Goal: Task Accomplishment & Management: Manage account settings

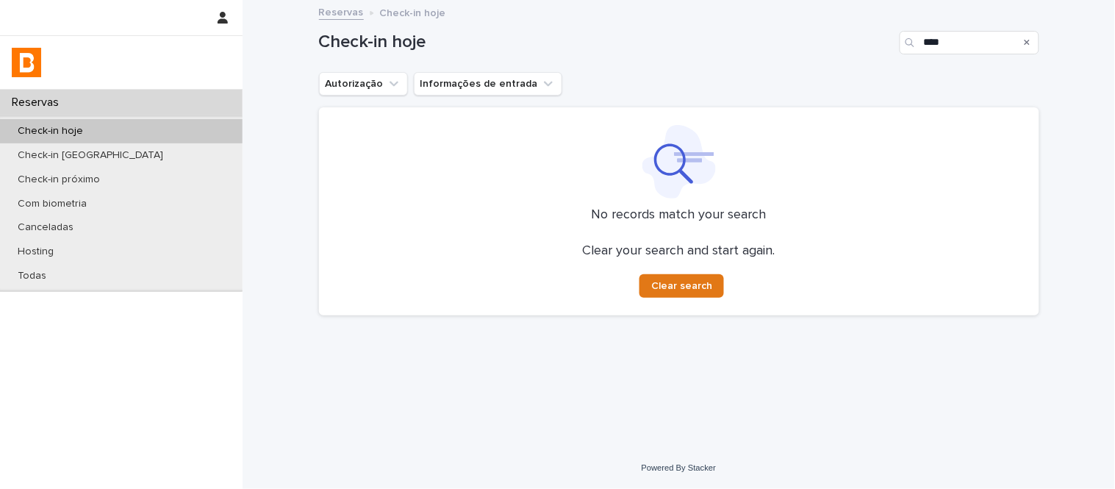
click at [1029, 39] on icon "Search" at bounding box center [1028, 42] width 6 height 9
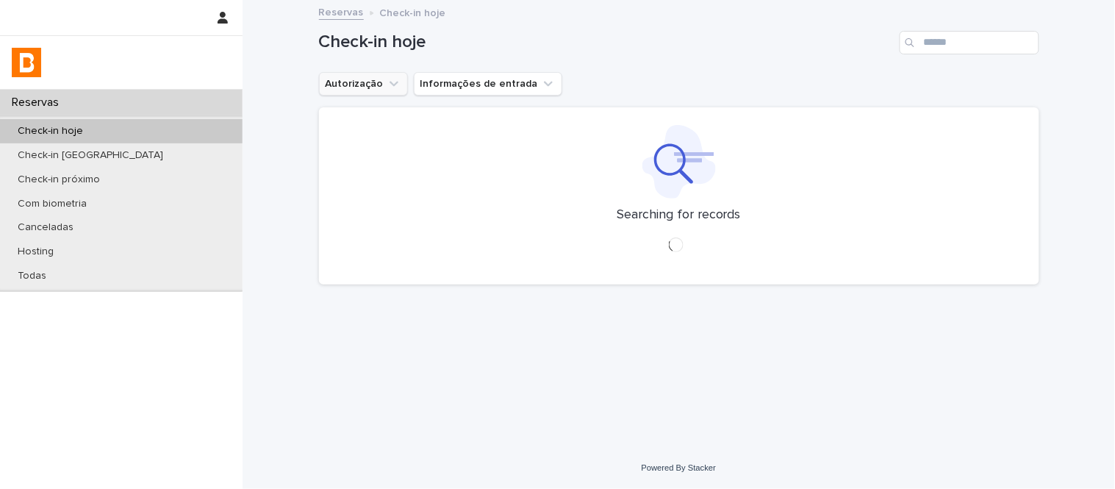
click at [395, 82] on icon "Autorização" at bounding box center [394, 83] width 15 height 15
click at [450, 122] on div "is any of" at bounding box center [391, 116] width 131 height 12
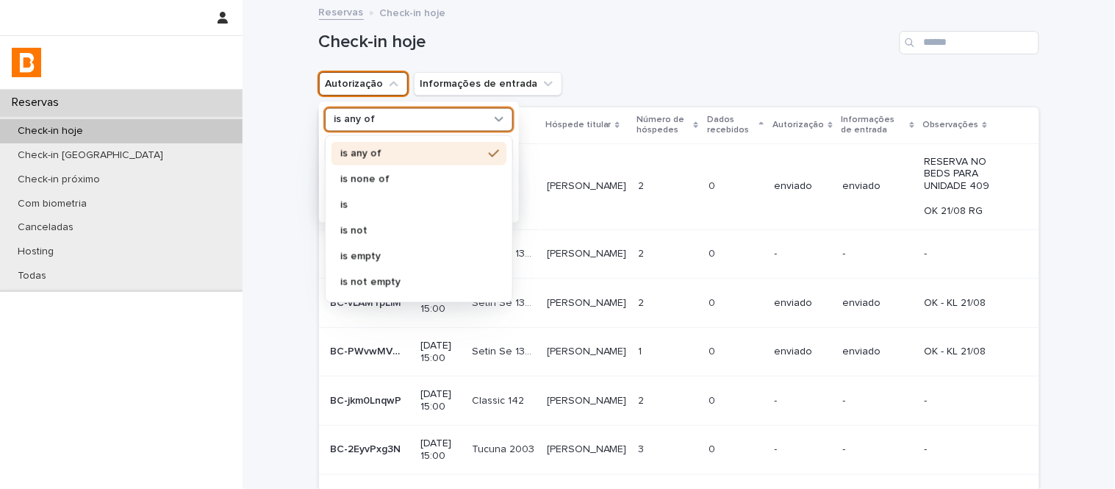
click at [465, 173] on div "is any of is none of is is not is empty is not empty" at bounding box center [419, 218] width 175 height 154
click at [465, 173] on p "is none of" at bounding box center [411, 178] width 143 height 10
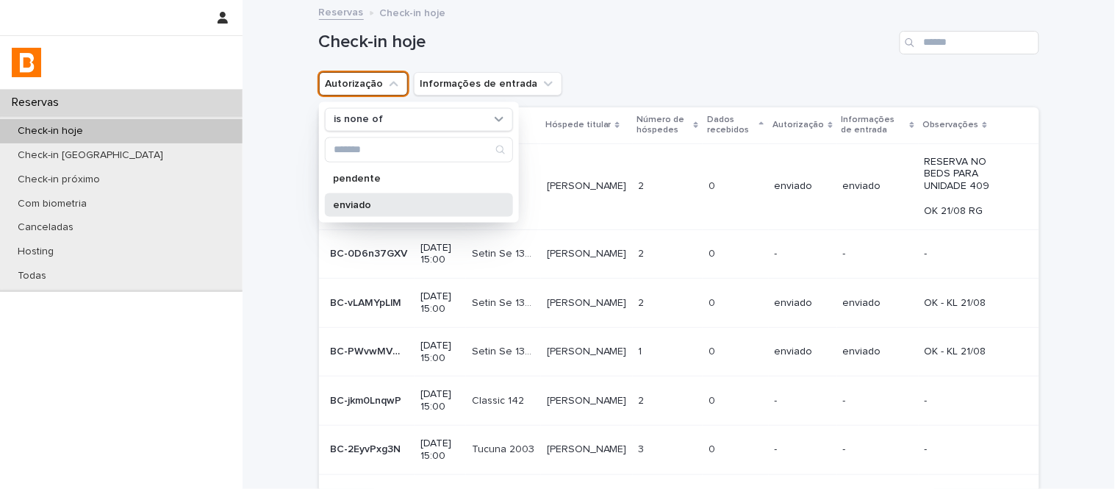
click at [454, 204] on p "enviado" at bounding box center [412, 204] width 156 height 10
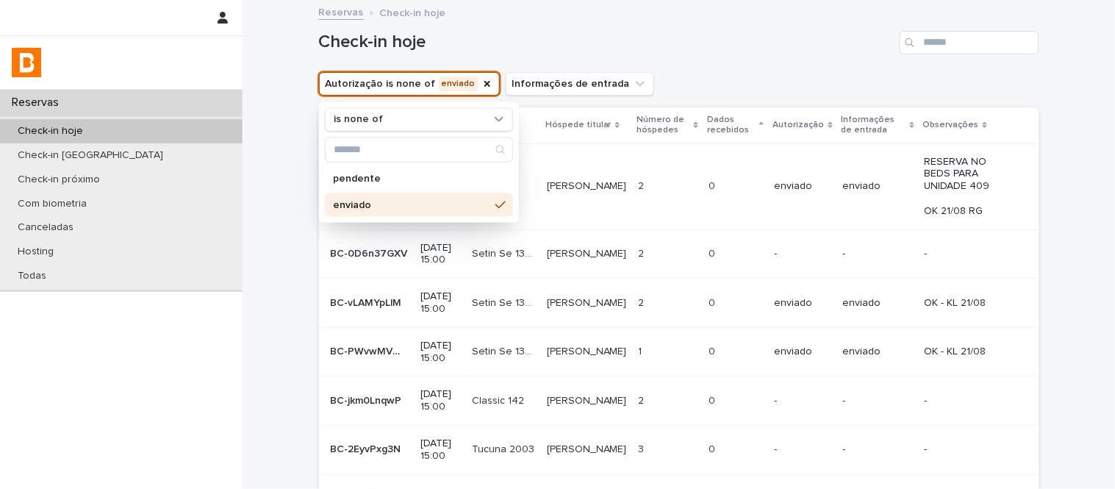
click at [724, 35] on h1 "Check-in hoje" at bounding box center [606, 42] width 575 height 21
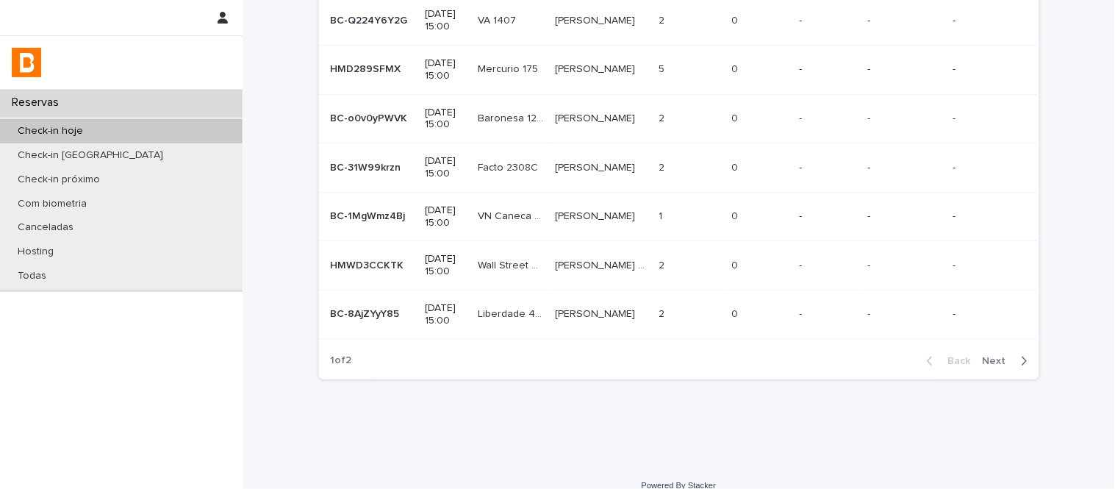
scroll to position [311, 0]
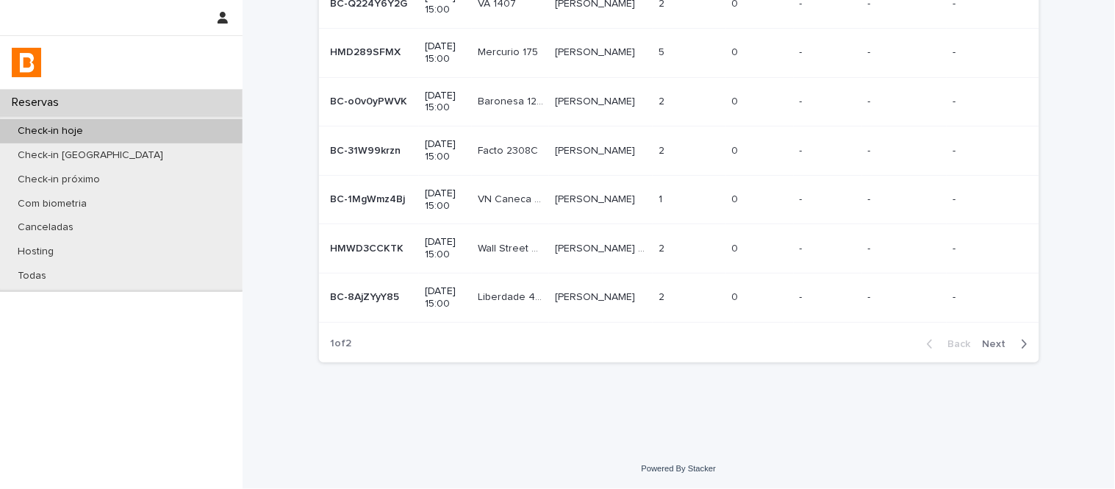
click at [996, 350] on button "Next" at bounding box center [1008, 343] width 62 height 13
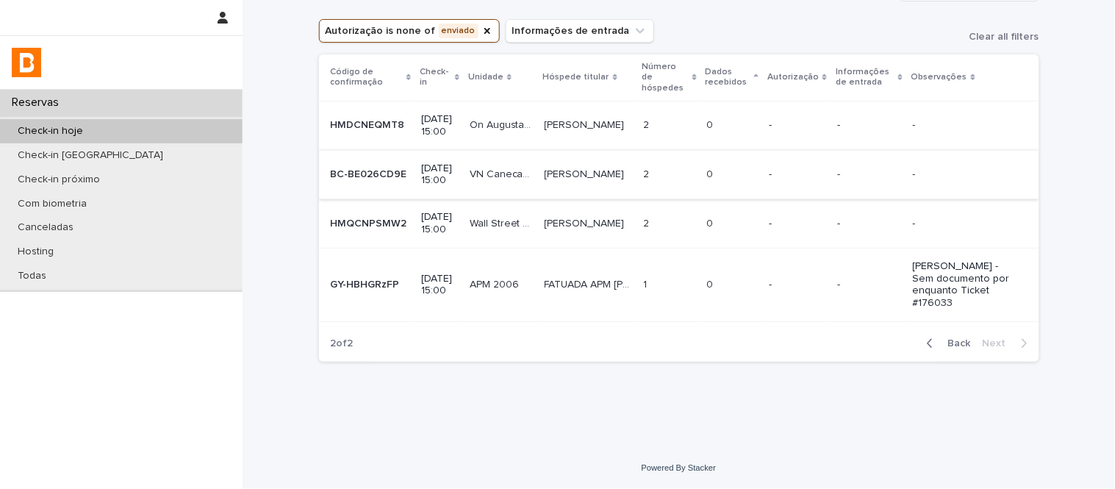
scroll to position [91, 0]
click at [666, 166] on td "2 2" at bounding box center [669, 174] width 64 height 49
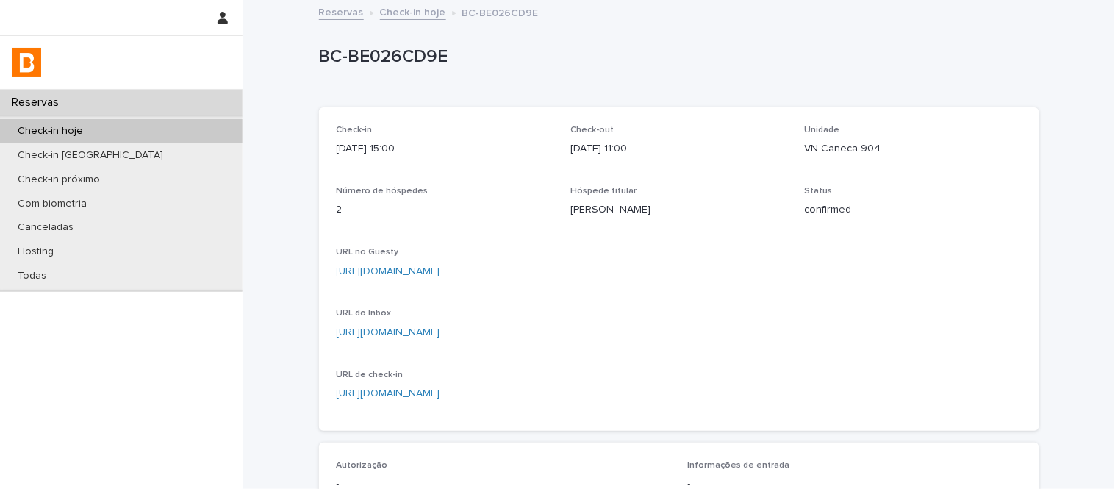
click at [626, 277] on p "[URL][DOMAIN_NAME]" at bounding box center [679, 271] width 685 height 15
click at [440, 268] on link "[URL][DOMAIN_NAME]" at bounding box center [389, 271] width 104 height 10
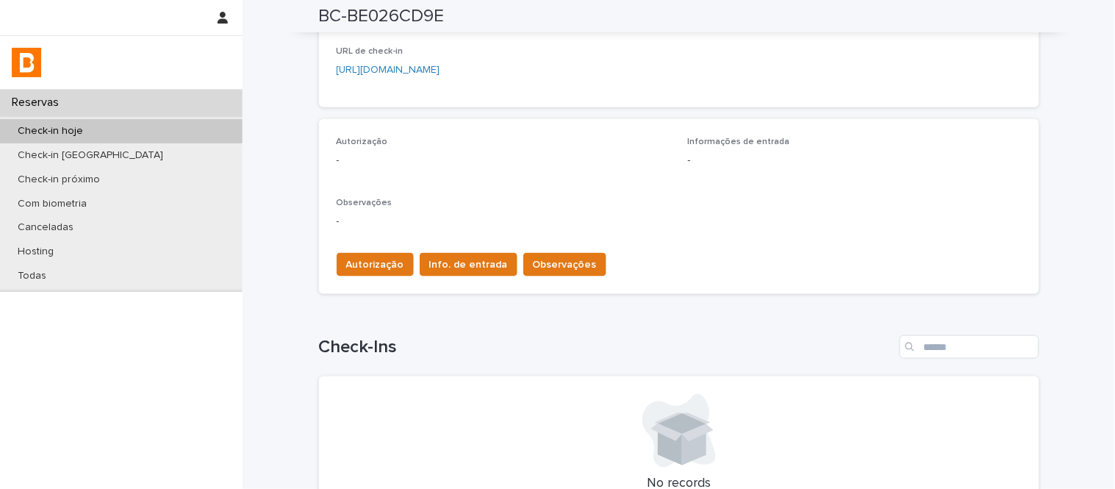
scroll to position [326, 0]
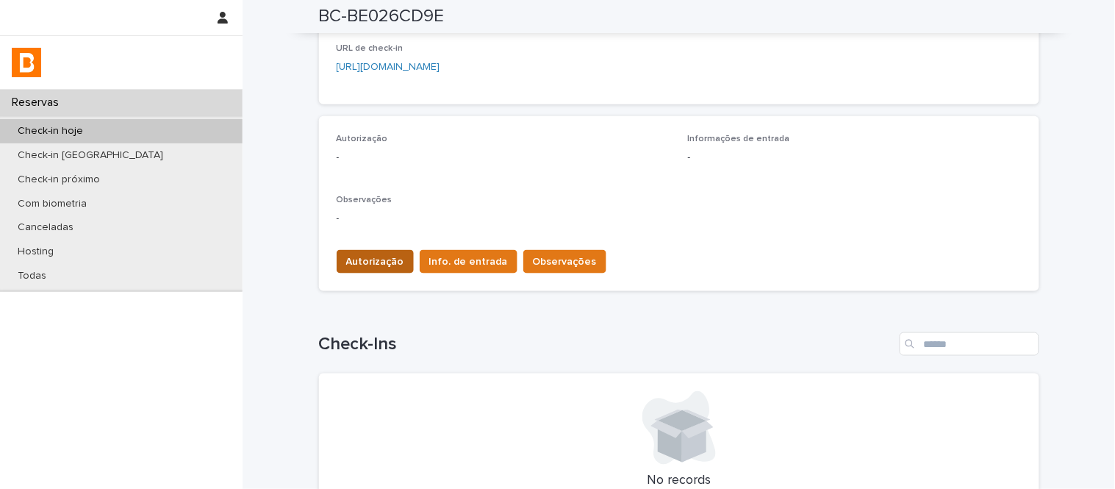
click at [394, 258] on span "Autorização" at bounding box center [375, 261] width 58 height 15
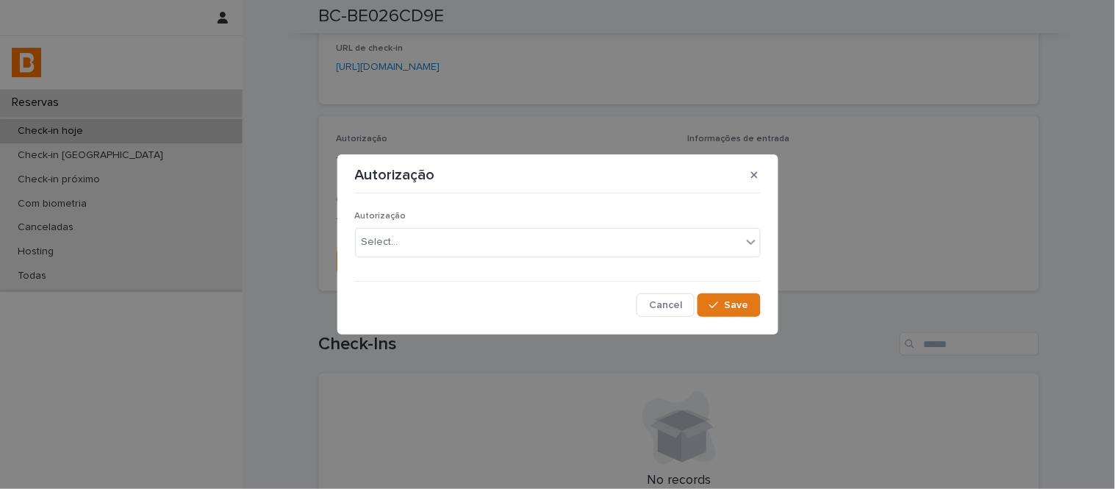
click at [408, 218] on p "Autorização" at bounding box center [558, 216] width 406 height 10
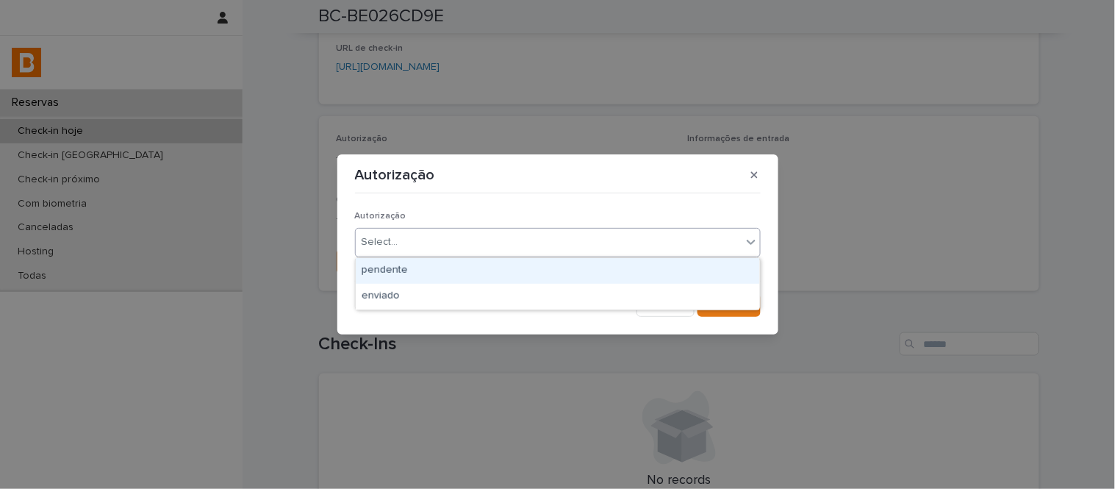
click at [420, 239] on div "Select..." at bounding box center [549, 242] width 386 height 24
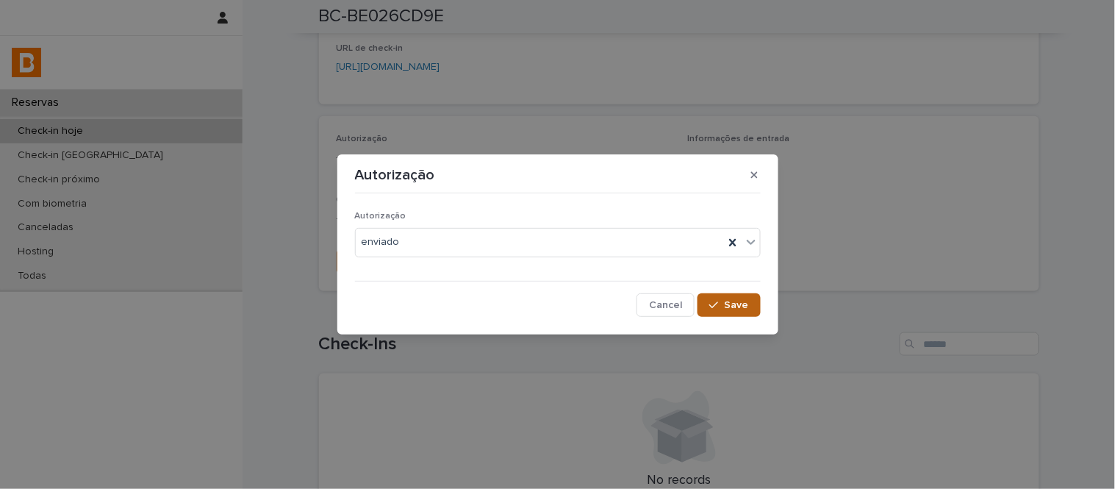
click at [756, 295] on button "Save" at bounding box center [729, 305] width 62 height 24
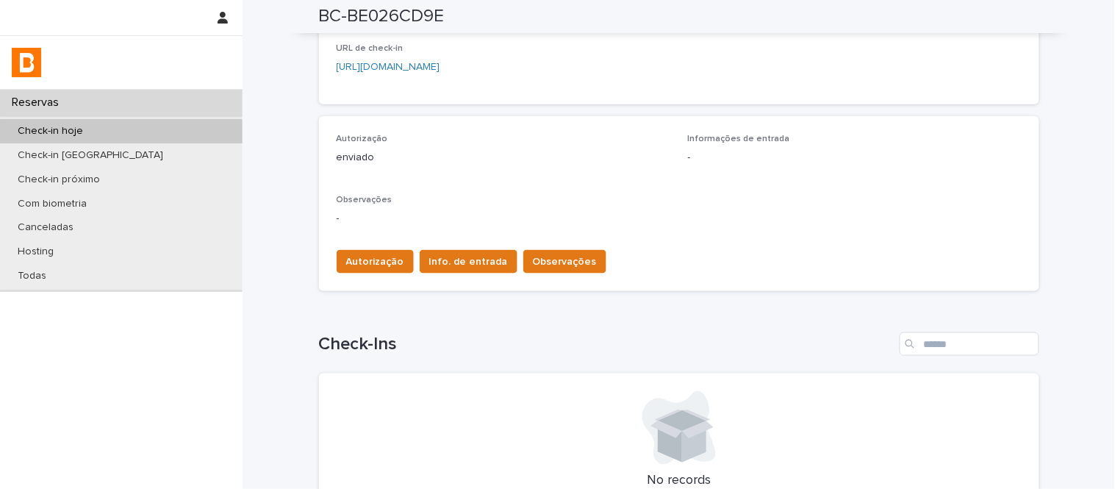
drag, startPoint x: 437, startPoint y: 100, endPoint x: 384, endPoint y: 125, distance: 59.2
click at [384, 125] on div "Autorização enviado Informações de entrada - Observações - Autorização Info. de…" at bounding box center [679, 203] width 720 height 175
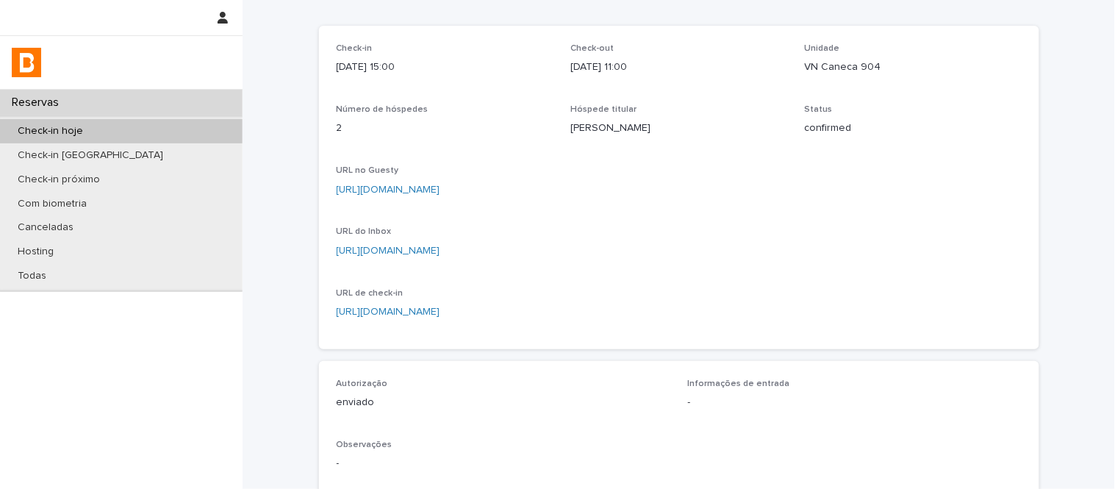
scroll to position [0, 0]
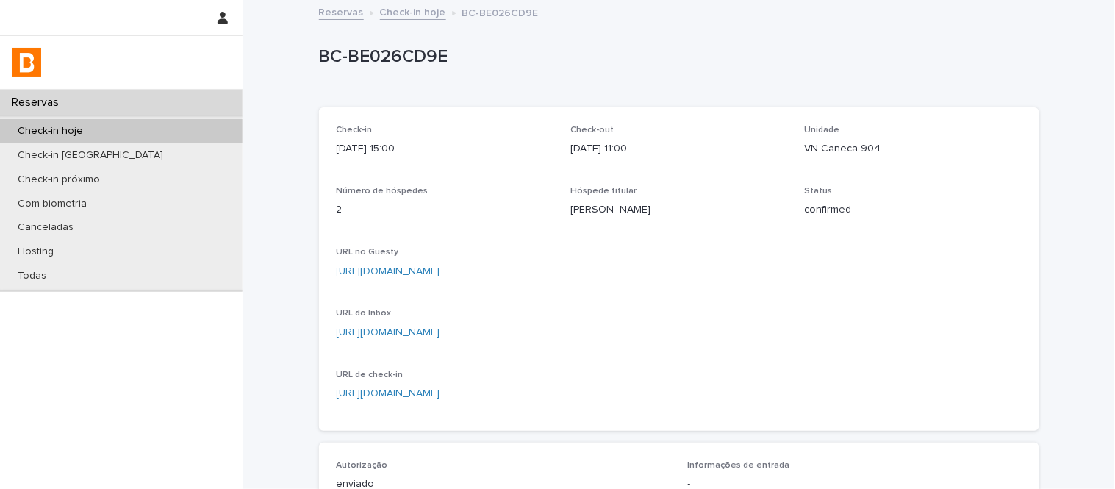
click at [402, 10] on link "Check-in hoje" at bounding box center [413, 11] width 66 height 17
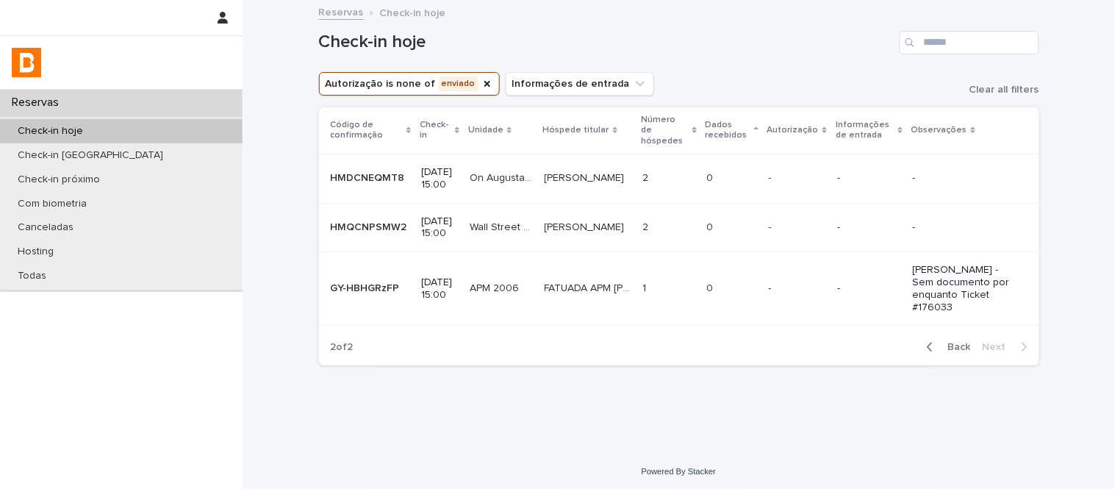
click at [942, 352] on span "Back" at bounding box center [955, 347] width 32 height 10
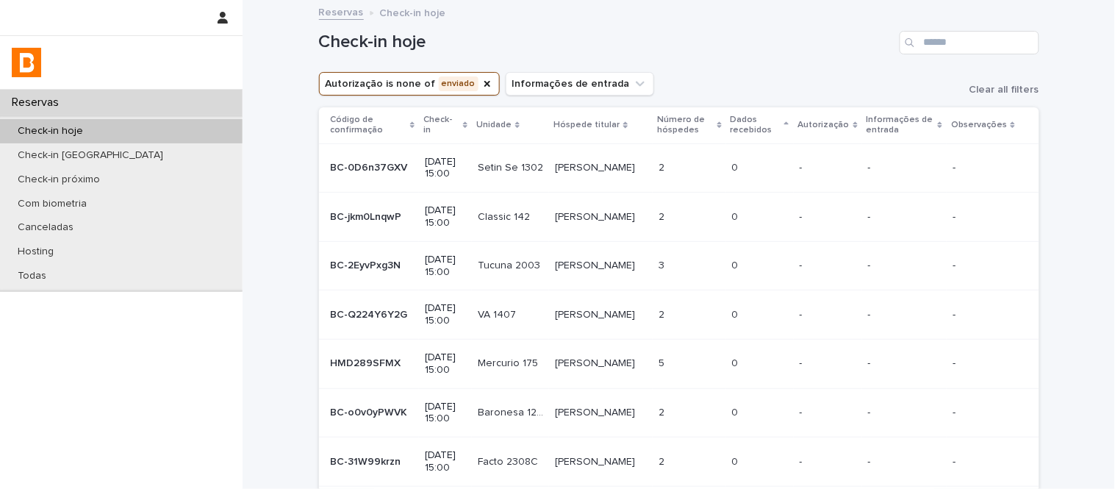
click at [592, 162] on p "[PERSON_NAME]" at bounding box center [596, 166] width 83 height 15
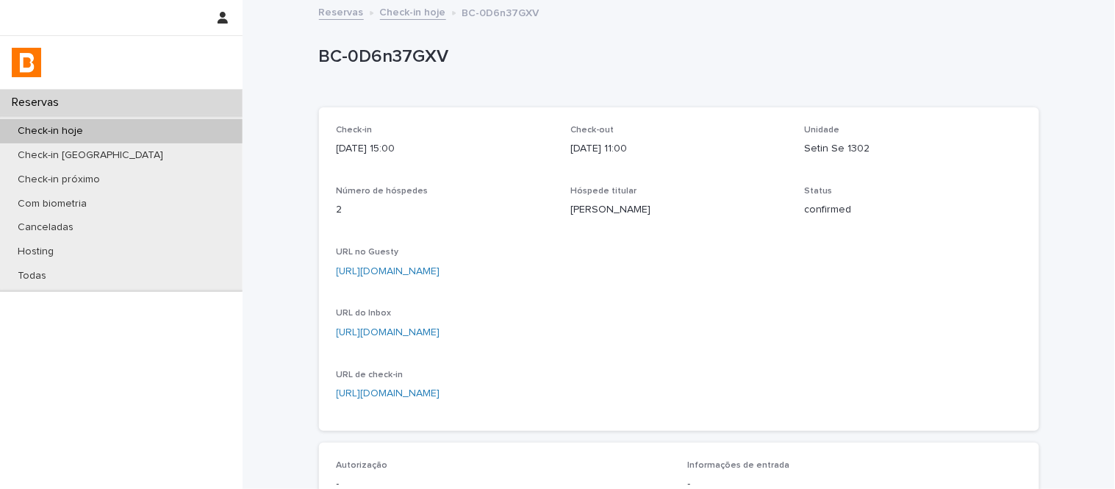
click at [440, 271] on link "[URL][DOMAIN_NAME]" at bounding box center [389, 271] width 104 height 10
click at [406, 15] on link "Check-in hoje" at bounding box center [413, 11] width 66 height 17
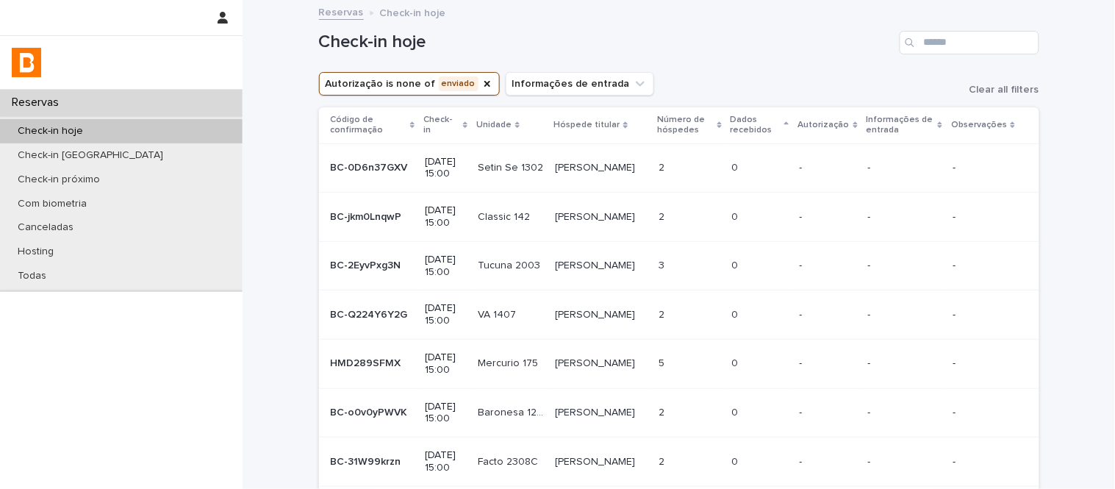
click at [615, 208] on p "[PERSON_NAME]" at bounding box center [596, 215] width 83 height 15
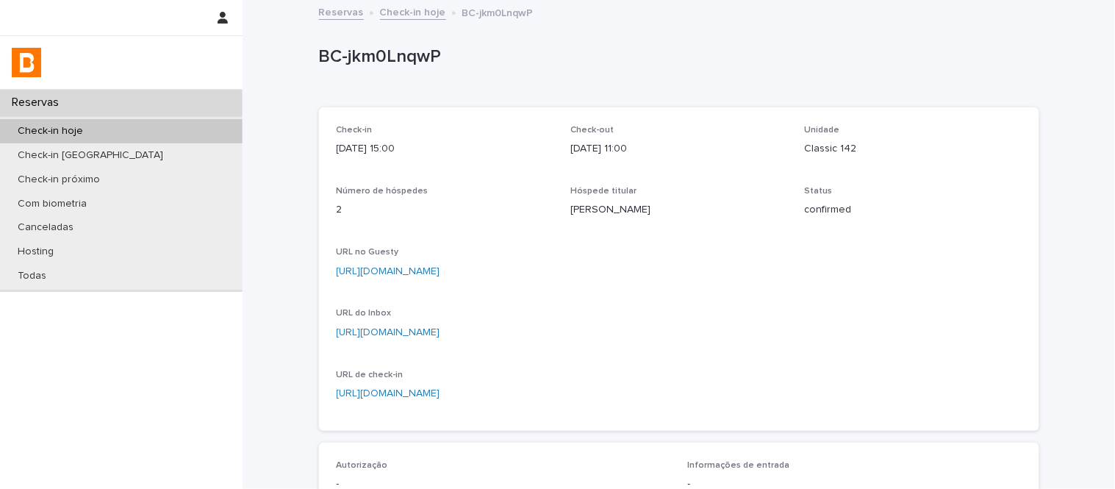
click at [615, 204] on p "[PERSON_NAME]" at bounding box center [678, 209] width 217 height 15
copy p "[PERSON_NAME]"
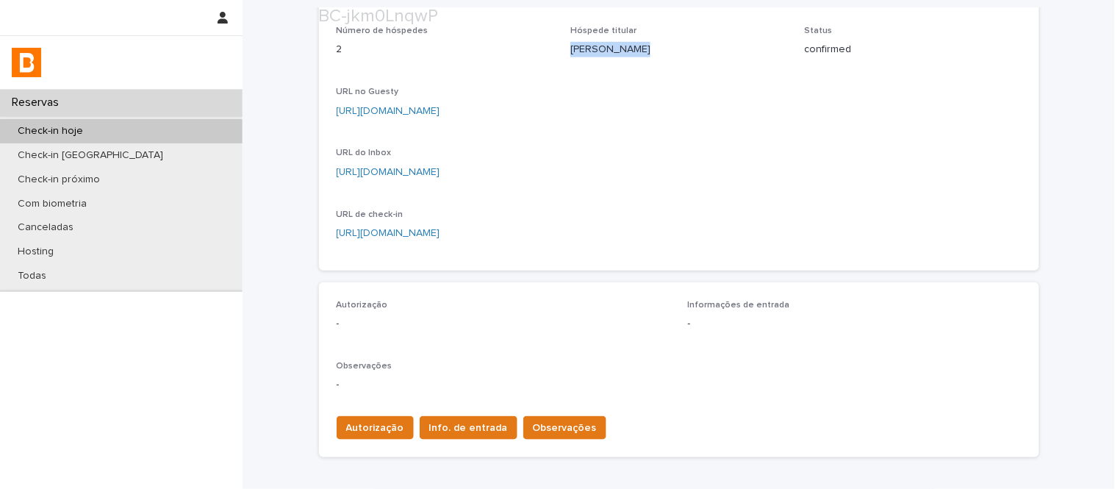
scroll to position [245, 0]
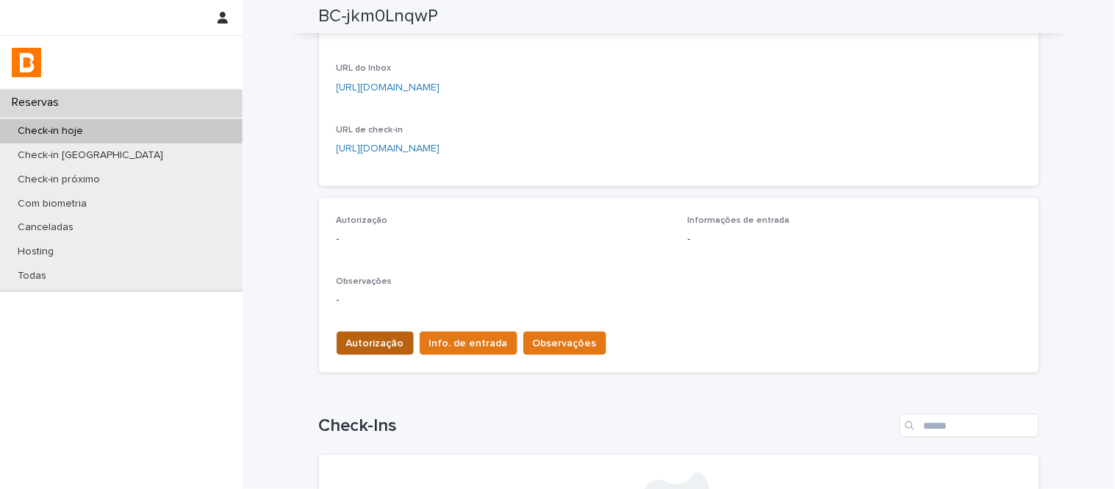
click at [376, 343] on span "Autorização" at bounding box center [375, 343] width 58 height 15
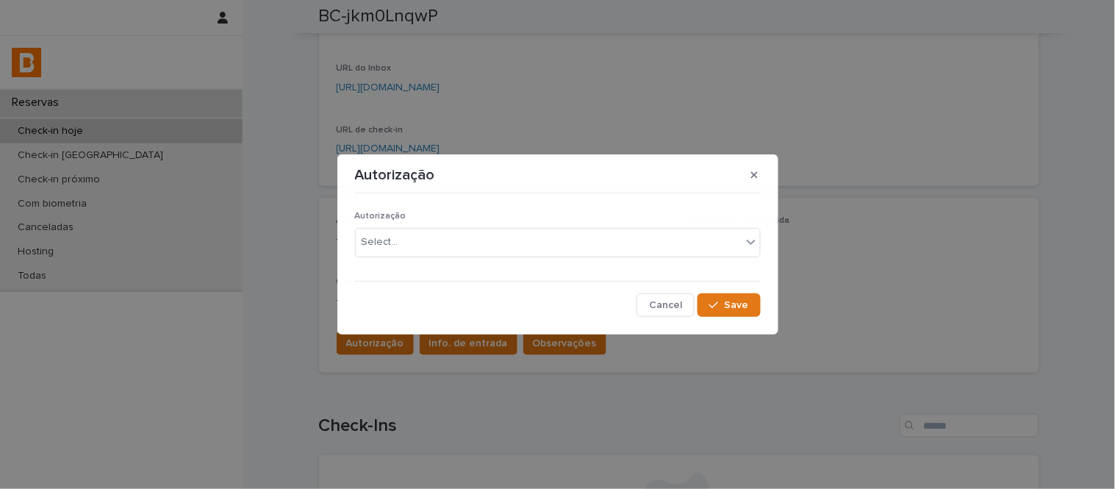
click at [399, 265] on div "Autorização Select..." at bounding box center [558, 239] width 406 height 57
click at [408, 234] on div "Select..." at bounding box center [549, 242] width 386 height 24
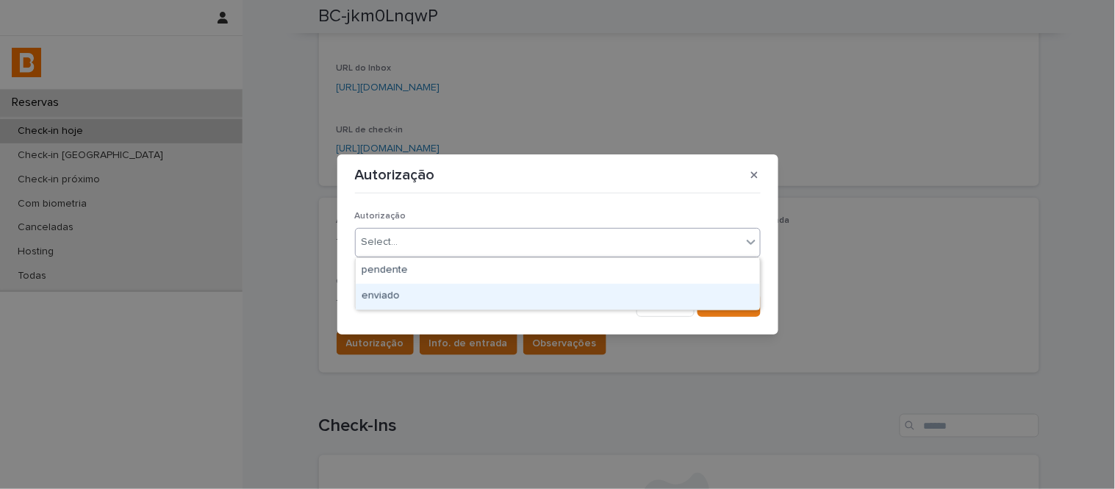
click at [423, 284] on div "enviado" at bounding box center [558, 297] width 404 height 26
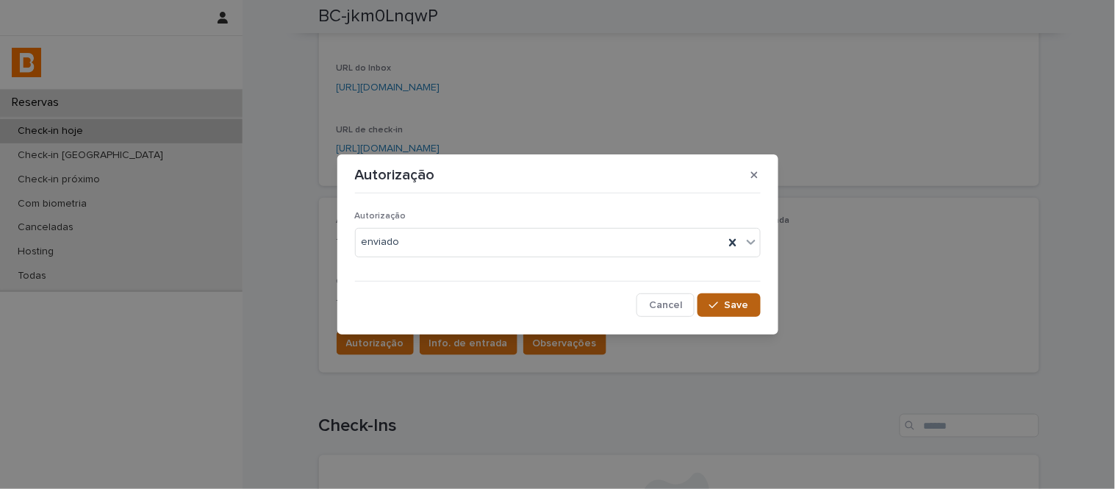
click at [757, 305] on button "Save" at bounding box center [729, 305] width 62 height 24
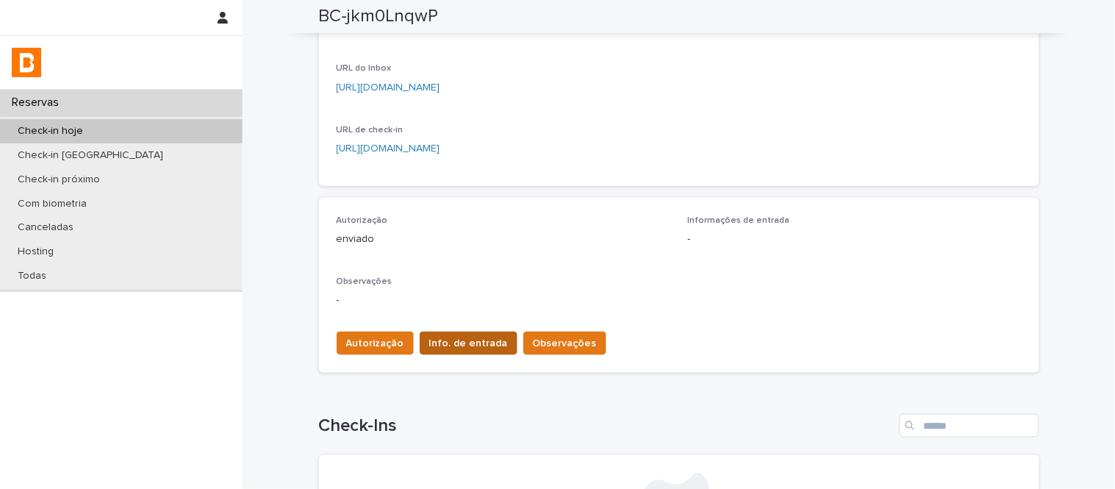
click at [459, 346] on span "Info. de entrada" at bounding box center [468, 343] width 79 height 15
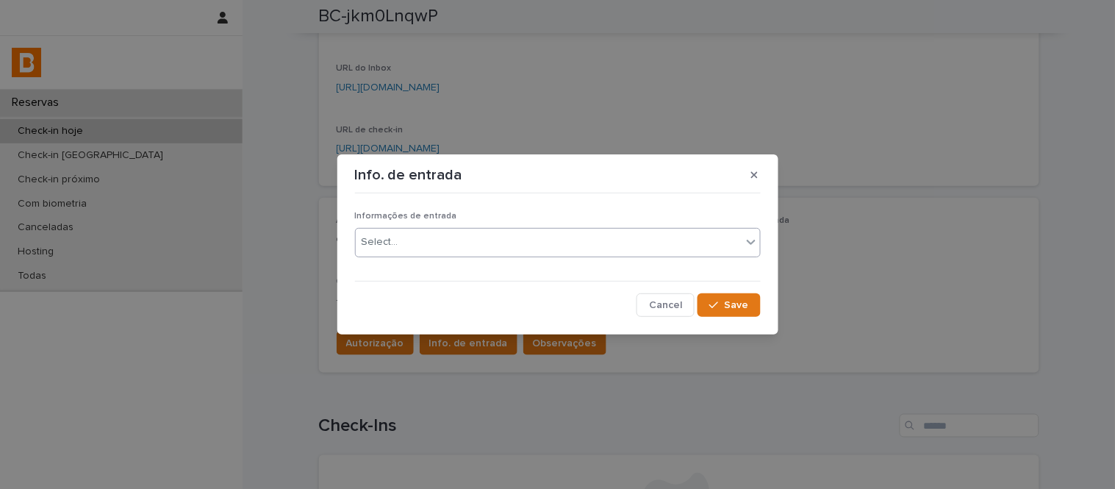
click at [462, 240] on div "Select..." at bounding box center [549, 242] width 386 height 24
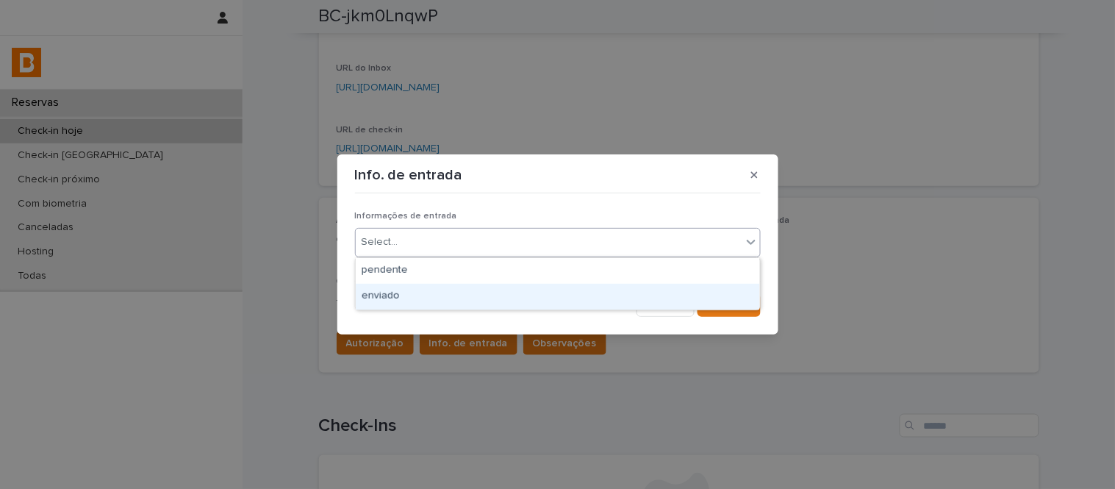
click at [485, 289] on div "enviado" at bounding box center [558, 297] width 404 height 26
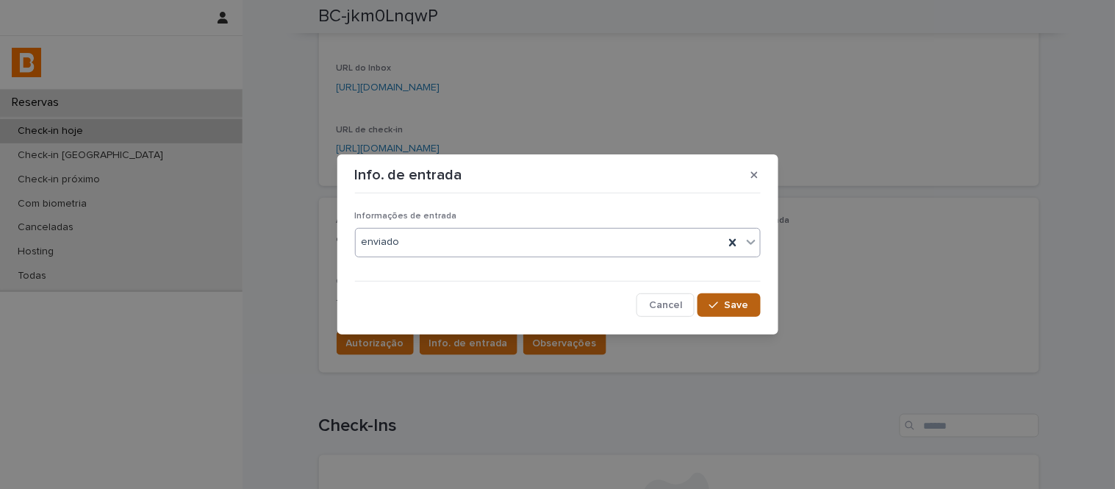
click at [721, 296] on button "Save" at bounding box center [729, 305] width 62 height 24
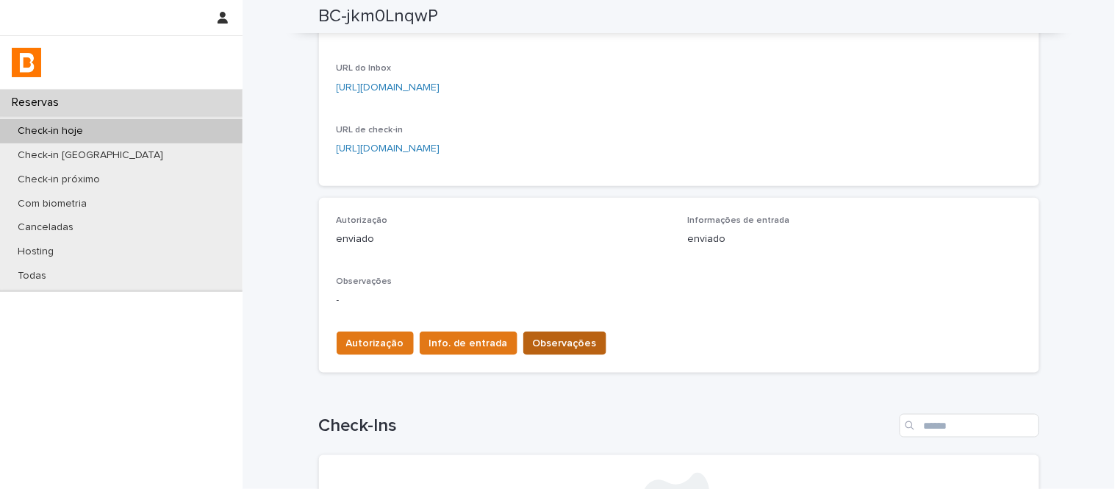
click at [564, 342] on span "Observações" at bounding box center [565, 343] width 64 height 15
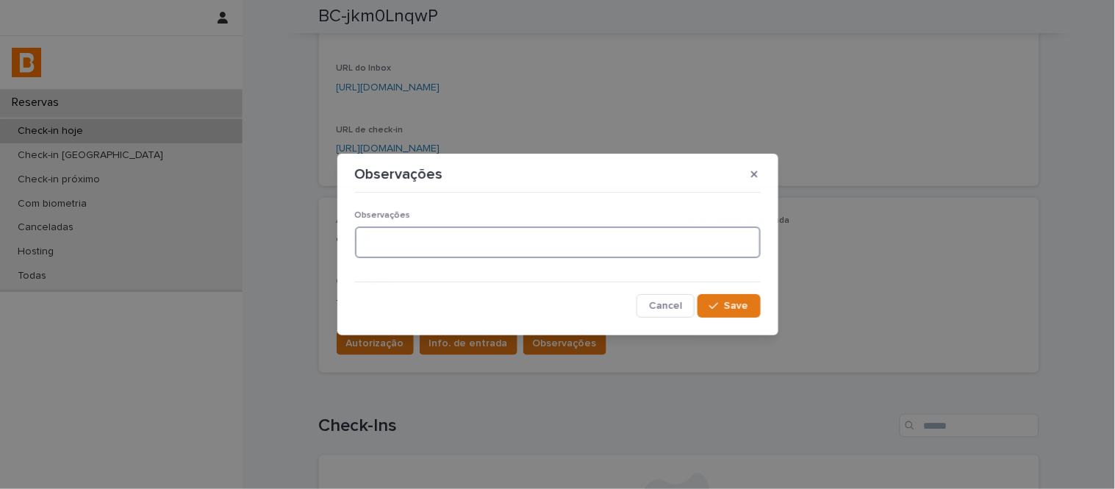
click at [520, 230] on textarea at bounding box center [558, 242] width 406 height 32
type textarea "**********"
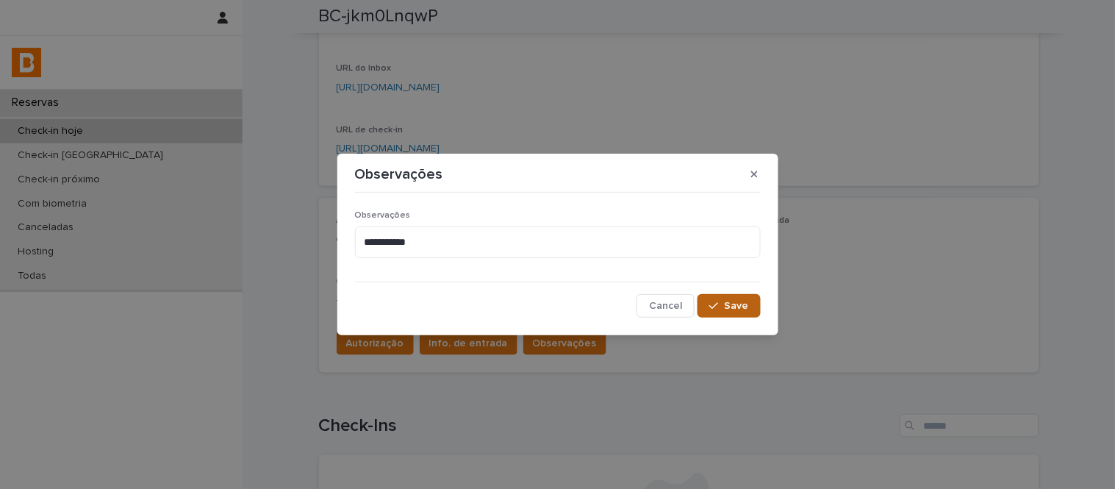
click at [740, 307] on span "Save" at bounding box center [737, 306] width 24 height 10
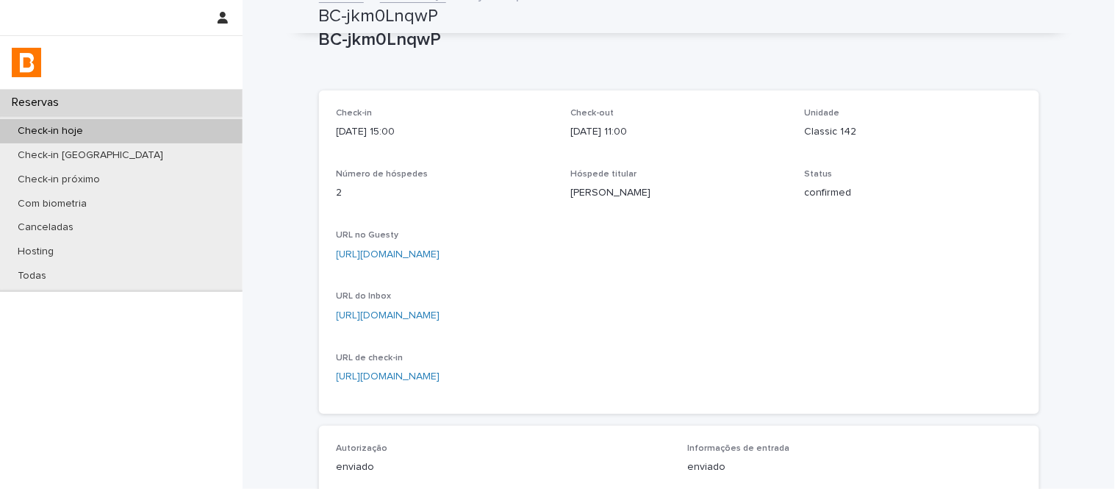
scroll to position [0, 0]
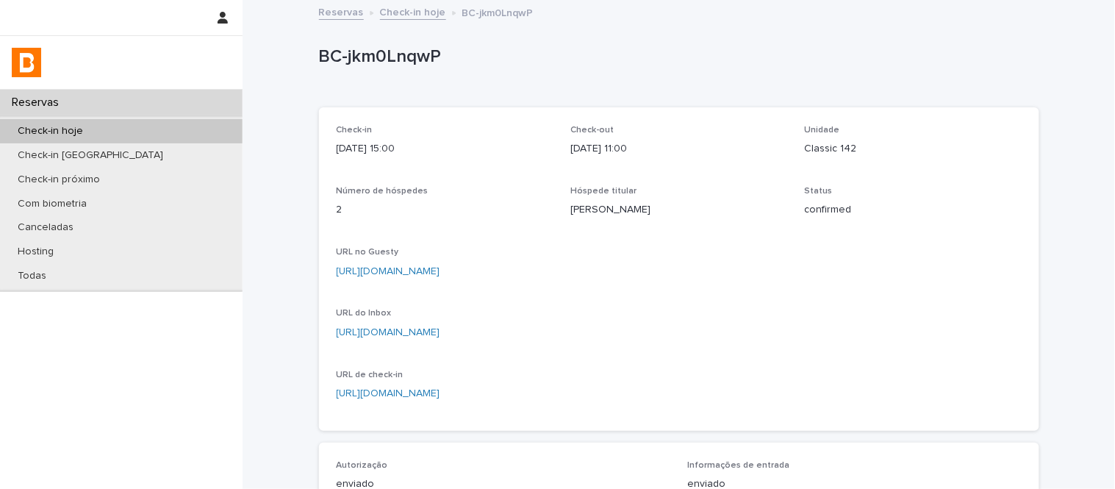
click at [402, 17] on div "Reservas Check-in hoje Check-in amanhã Check-in próximo Com biometria Cancelada…" at bounding box center [679, 498] width 873 height 996
click at [418, 17] on link "Check-in hoje" at bounding box center [413, 11] width 66 height 17
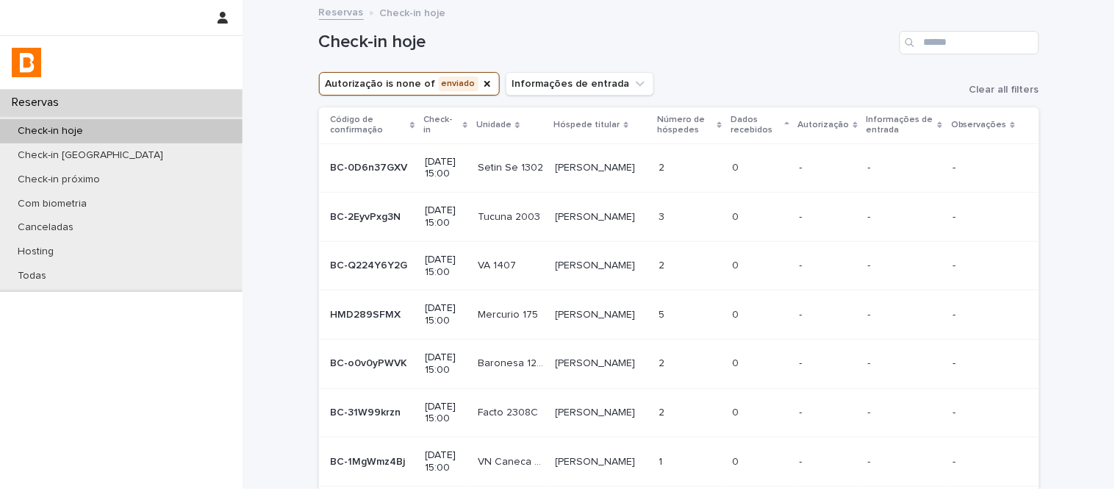
click at [620, 215] on p "[PERSON_NAME]" at bounding box center [597, 215] width 83 height 15
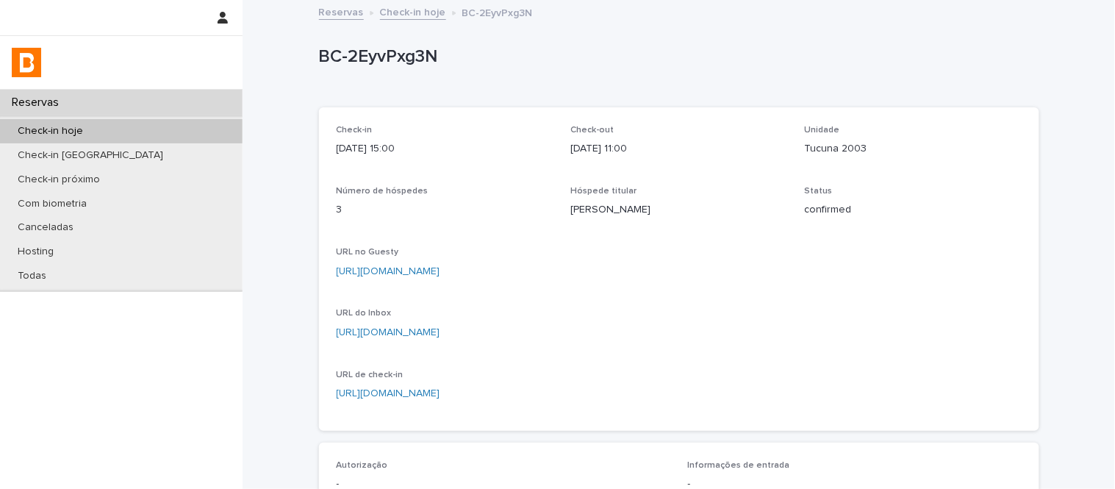
click at [486, 276] on p "[URL][DOMAIN_NAME]" at bounding box center [679, 271] width 685 height 15
click at [440, 273] on link "[URL][DOMAIN_NAME]" at bounding box center [389, 271] width 104 height 10
click at [398, 12] on link "Check-in hoje" at bounding box center [413, 11] width 66 height 17
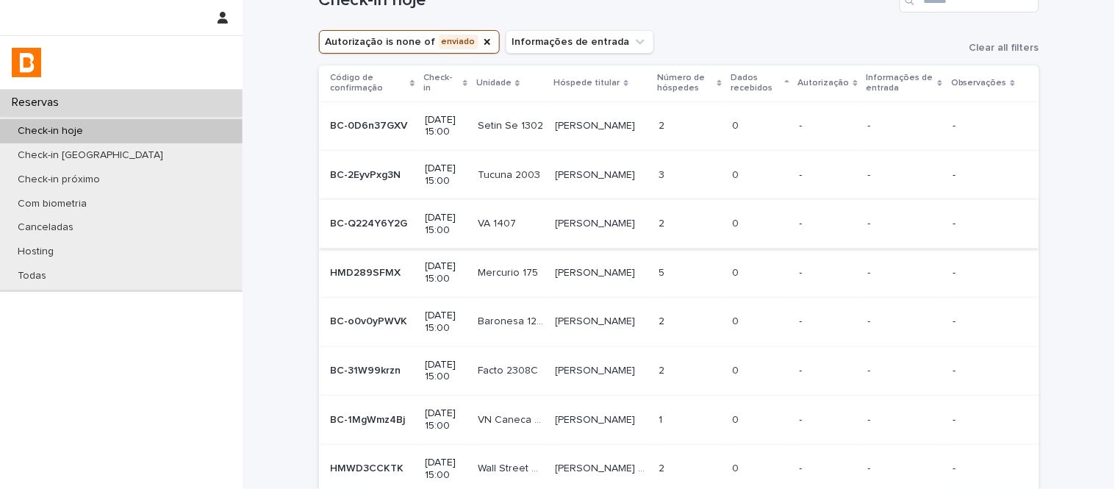
scroll to position [82, 0]
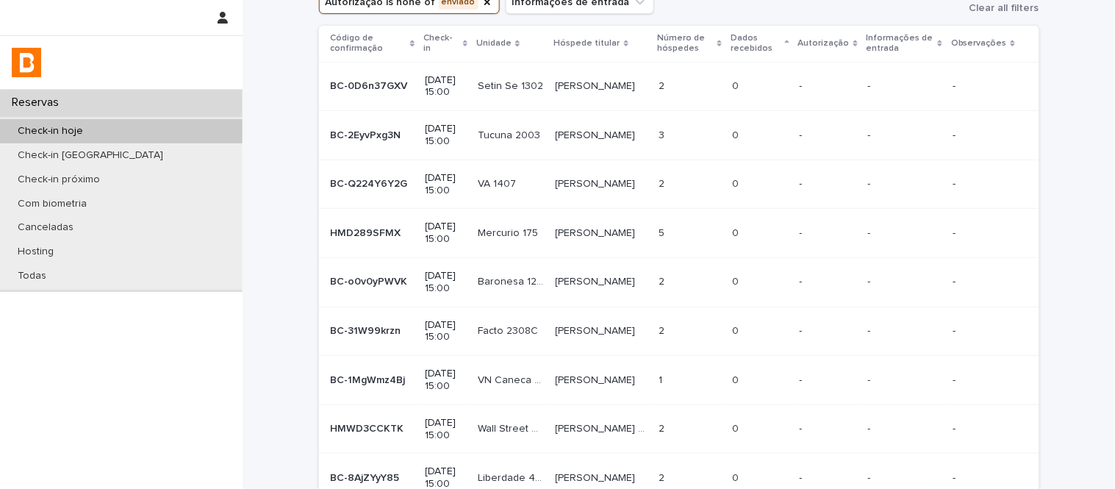
click at [694, 171] on td "2 2" at bounding box center [691, 184] width 74 height 49
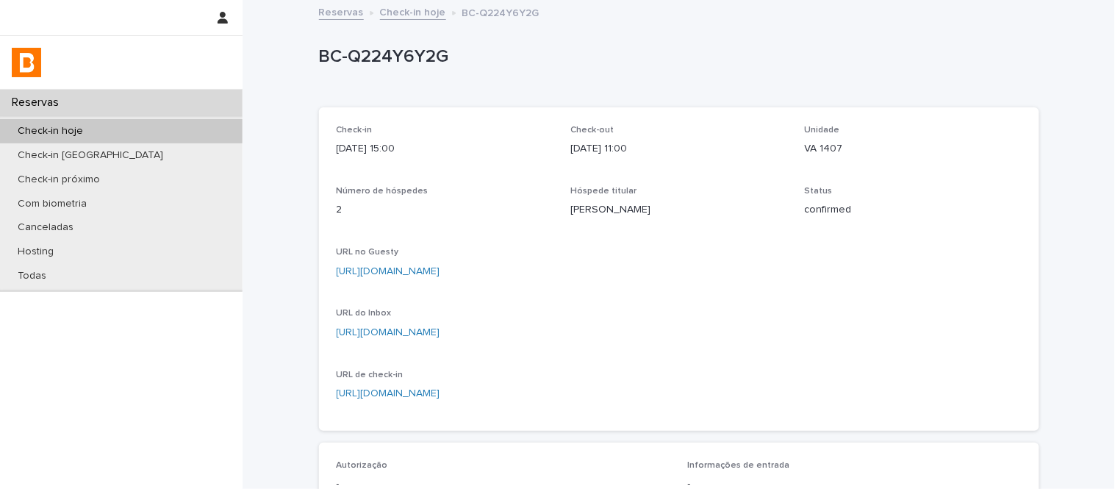
click at [440, 266] on link "[URL][DOMAIN_NAME]" at bounding box center [389, 271] width 104 height 10
click at [399, 11] on link "Check-in hoje" at bounding box center [413, 11] width 66 height 17
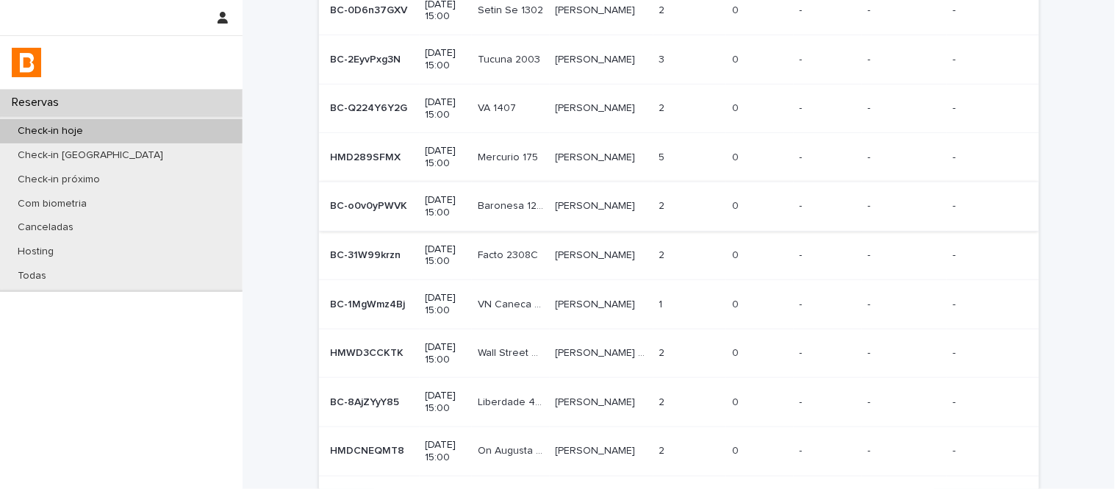
scroll to position [163, 0]
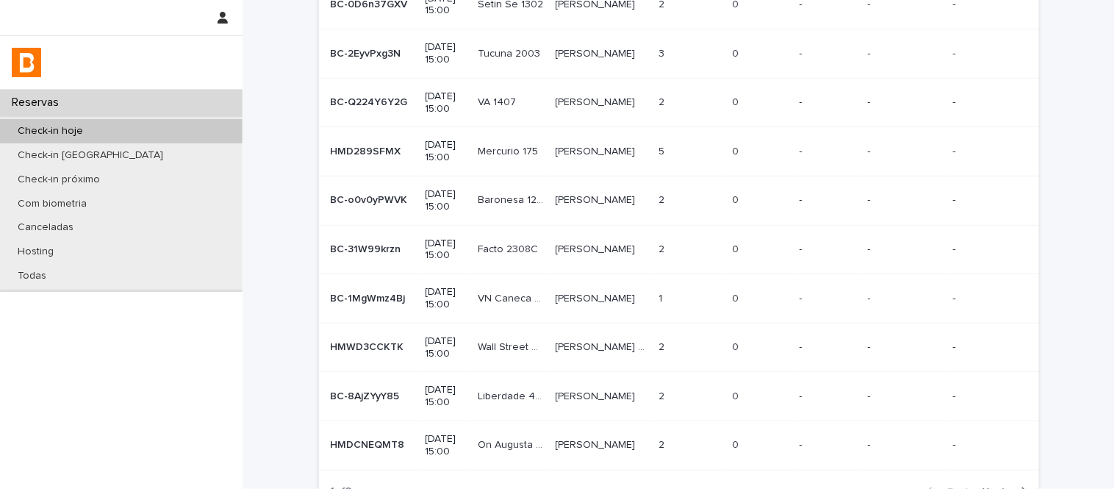
click at [562, 171] on td "[PERSON_NAME]" at bounding box center [602, 151] width 104 height 49
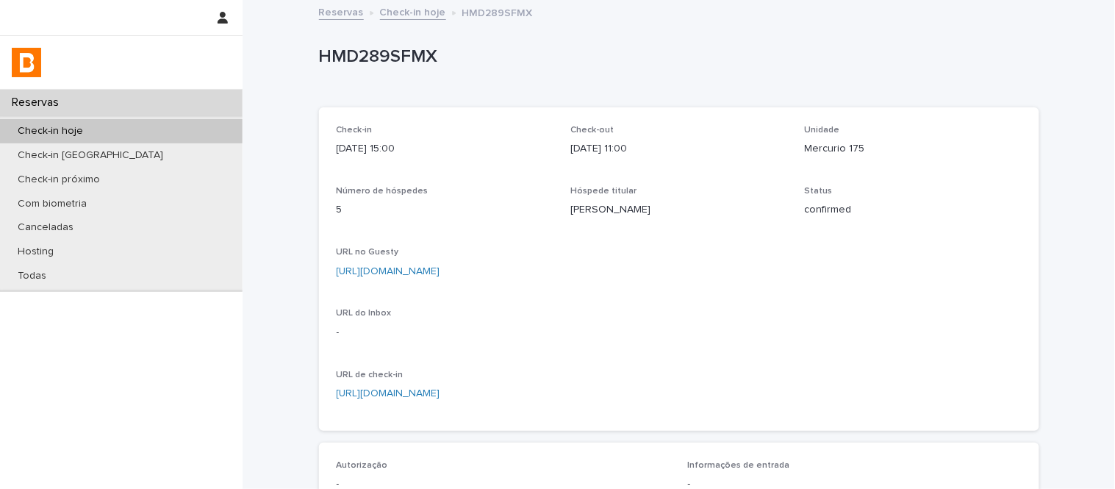
click at [563, 262] on div "[URL][DOMAIN_NAME]" at bounding box center [679, 270] width 685 height 18
click at [440, 275] on link "[URL][DOMAIN_NAME]" at bounding box center [389, 271] width 104 height 10
click at [390, 21] on div "Reservas Check-in hoje HMD289SFMX" at bounding box center [679, 13] width 735 height 21
click at [391, 15] on link "Check-in hoje" at bounding box center [413, 11] width 66 height 17
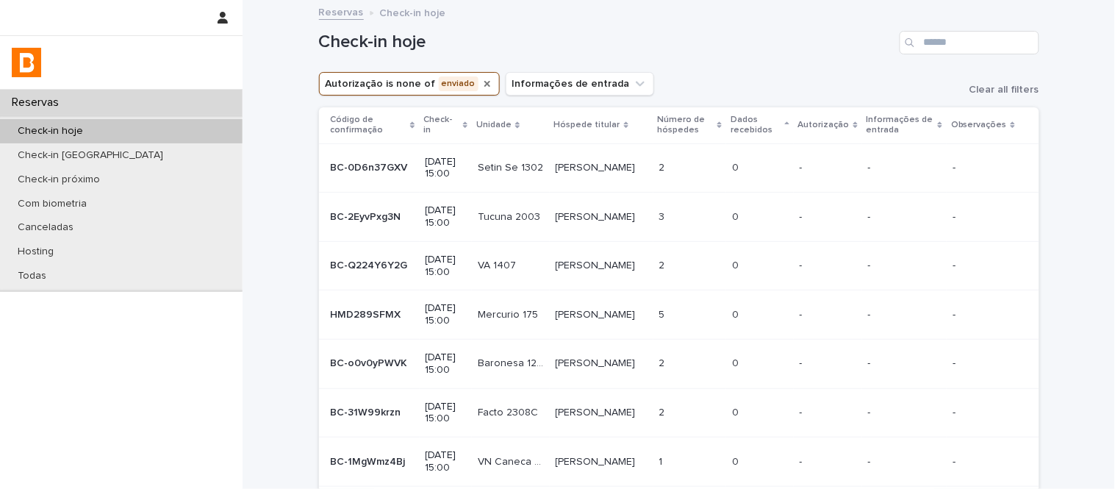
click at [482, 83] on icon "Autorização" at bounding box center [488, 84] width 12 height 12
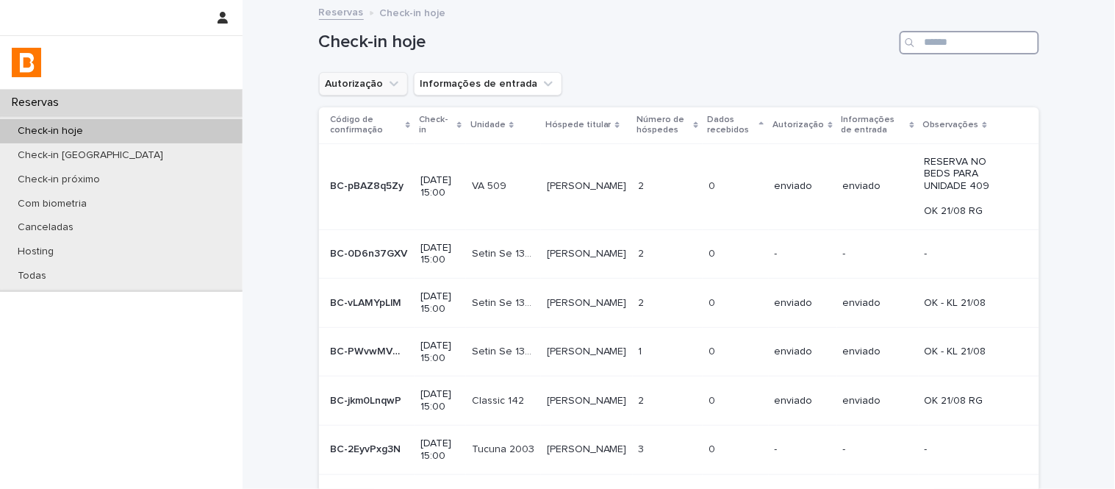
click at [980, 51] on input "Search" at bounding box center [970, 43] width 140 height 24
type input "*****"
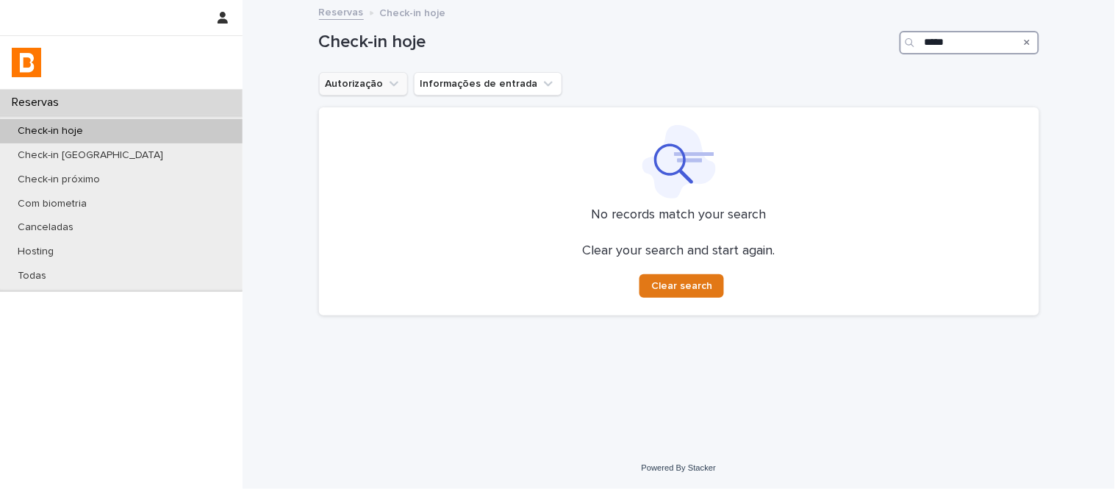
drag, startPoint x: 952, startPoint y: 42, endPoint x: 871, endPoint y: 46, distance: 81.0
click at [871, 46] on div "Check-in hoje *****" at bounding box center [679, 43] width 720 height 24
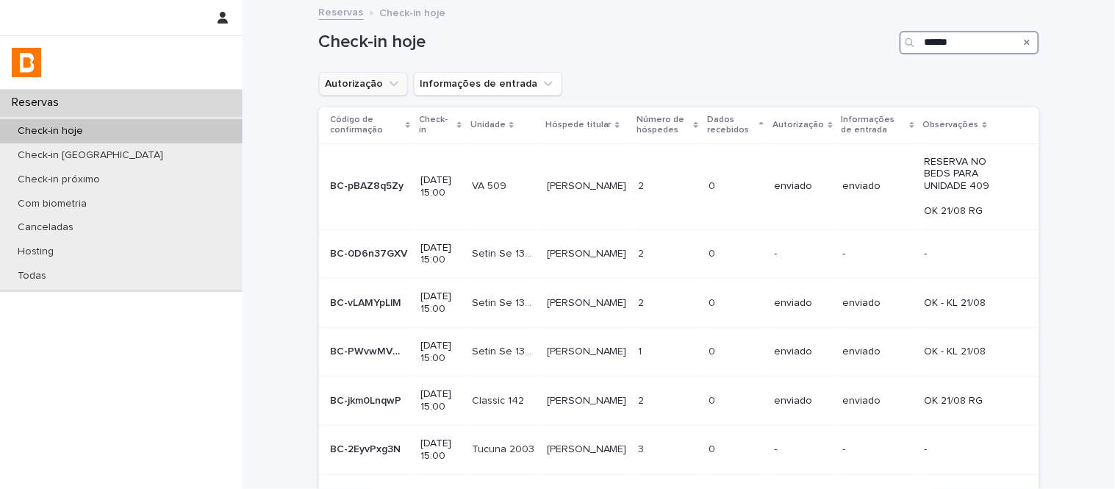
type input "*******"
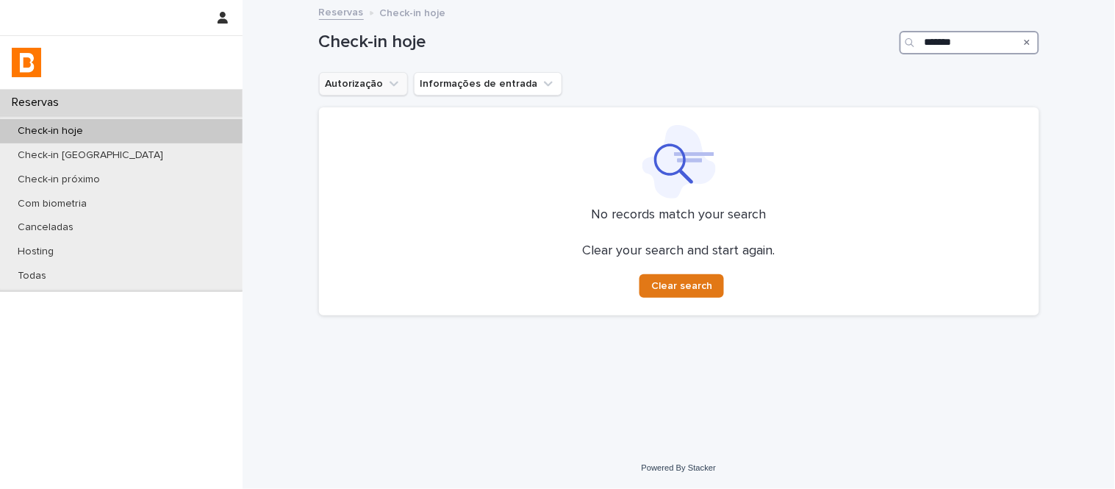
drag, startPoint x: 968, startPoint y: 45, endPoint x: 848, endPoint y: 64, distance: 122.1
click at [848, 65] on div "Check-in hoje *******" at bounding box center [679, 36] width 720 height 71
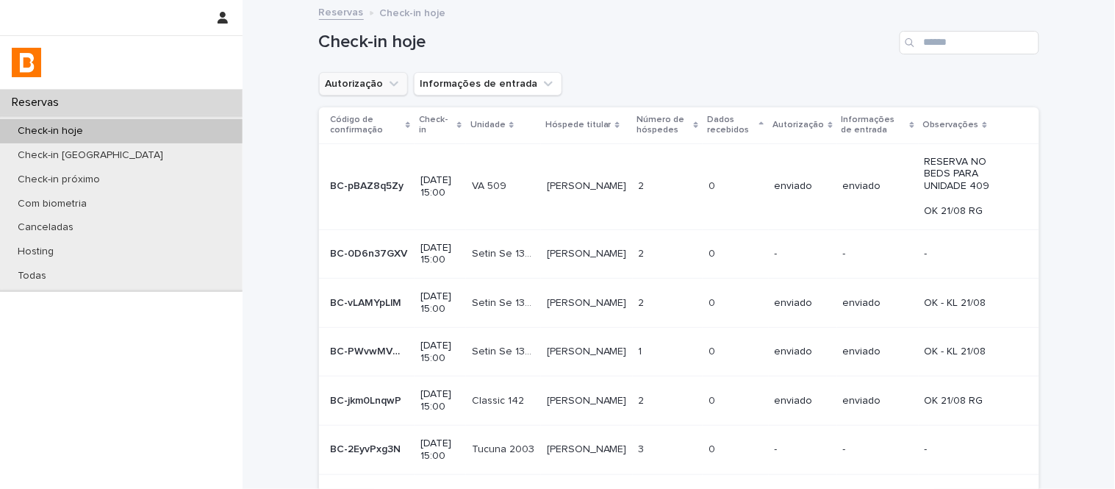
click at [362, 88] on button "Autorização" at bounding box center [363, 84] width 89 height 24
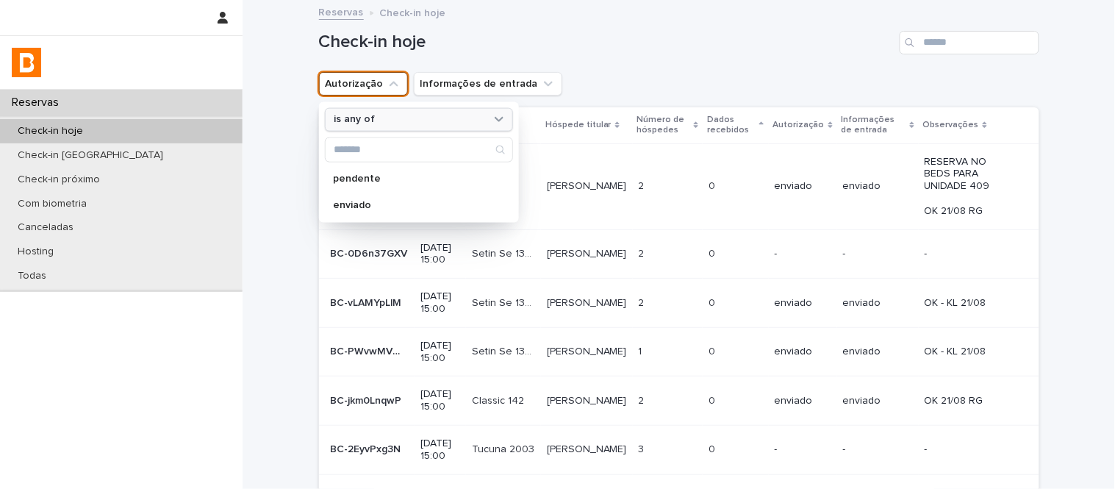
click at [463, 126] on div "is any of" at bounding box center [410, 119] width 162 height 15
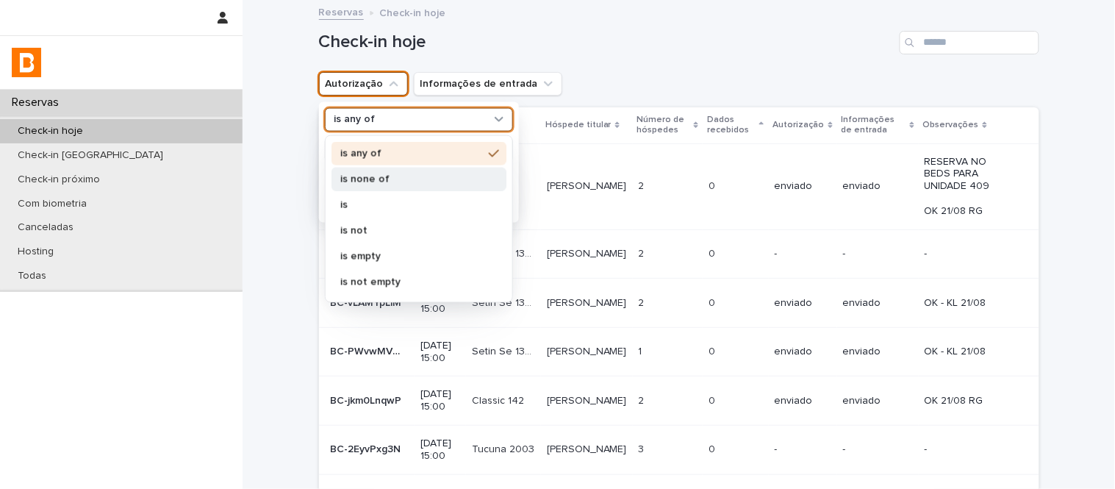
click at [465, 176] on p "is none of" at bounding box center [411, 178] width 143 height 10
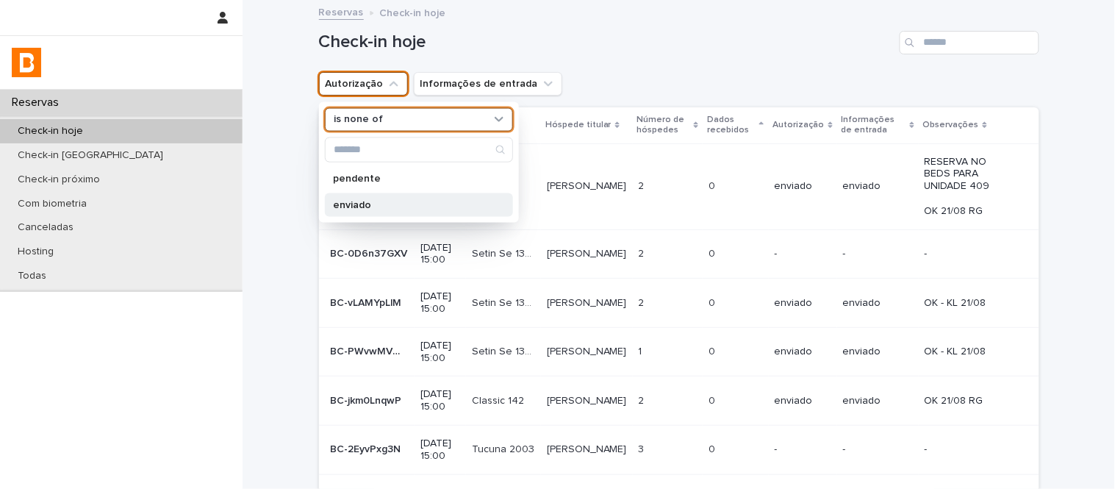
click at [468, 210] on p "enviado" at bounding box center [412, 204] width 156 height 10
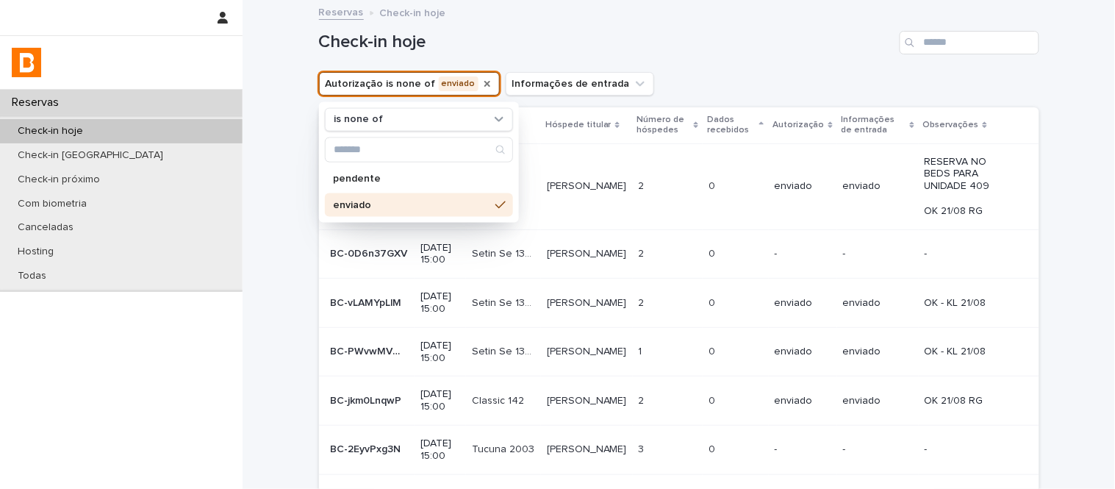
click at [735, 28] on div "Check-in hoje" at bounding box center [679, 36] width 720 height 71
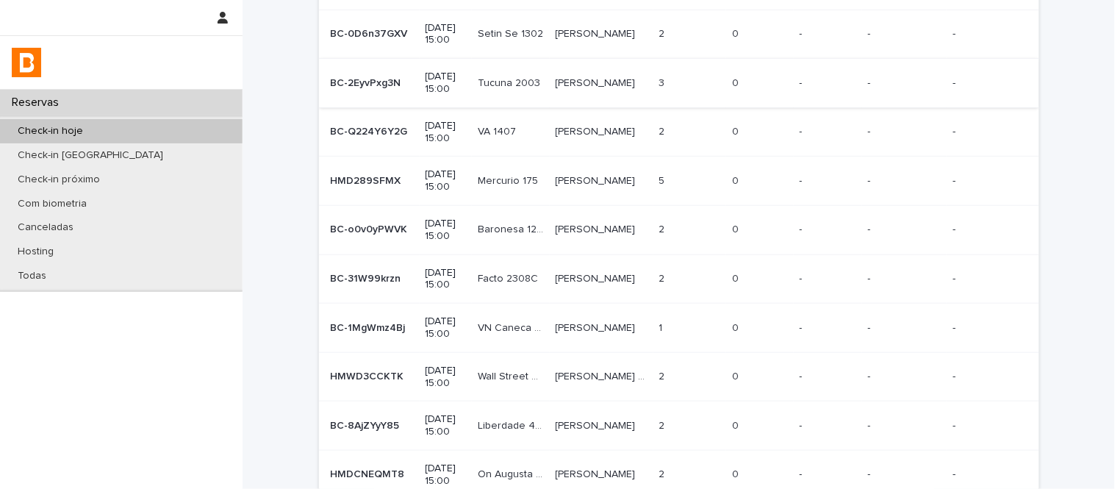
scroll to position [163, 0]
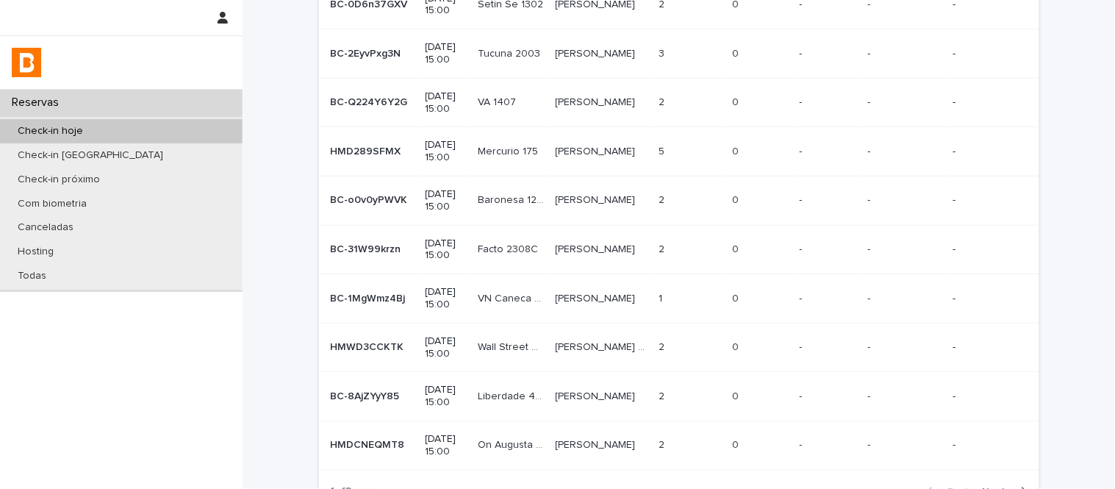
click at [593, 204] on p "[PERSON_NAME]" at bounding box center [597, 198] width 83 height 15
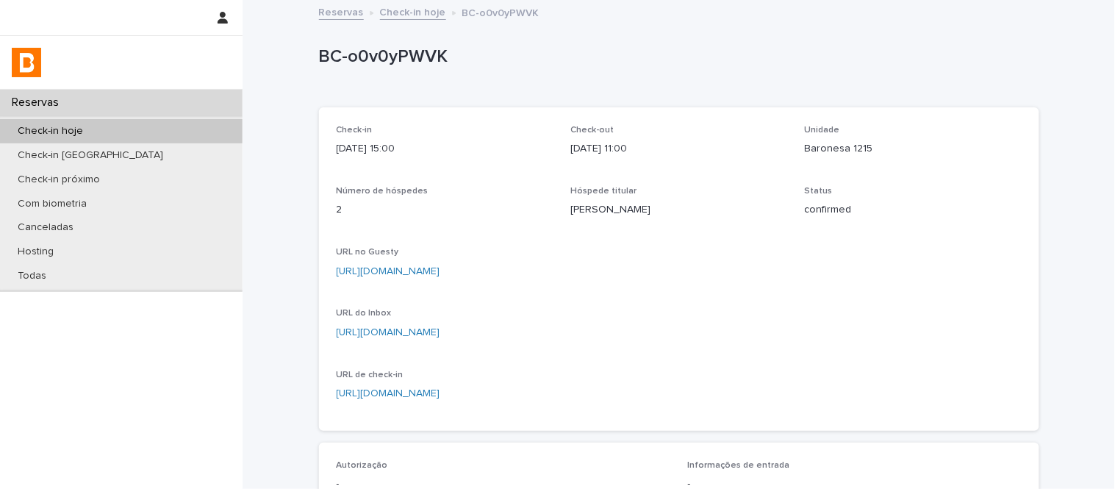
click at [331, 52] on p "BC-o0v0yPWVK" at bounding box center [676, 56] width 715 height 21
copy p "BC-o0v0yPWVK"
drag, startPoint x: 417, startPoint y: 54, endPoint x: 561, endPoint y: 18, distance: 148.5
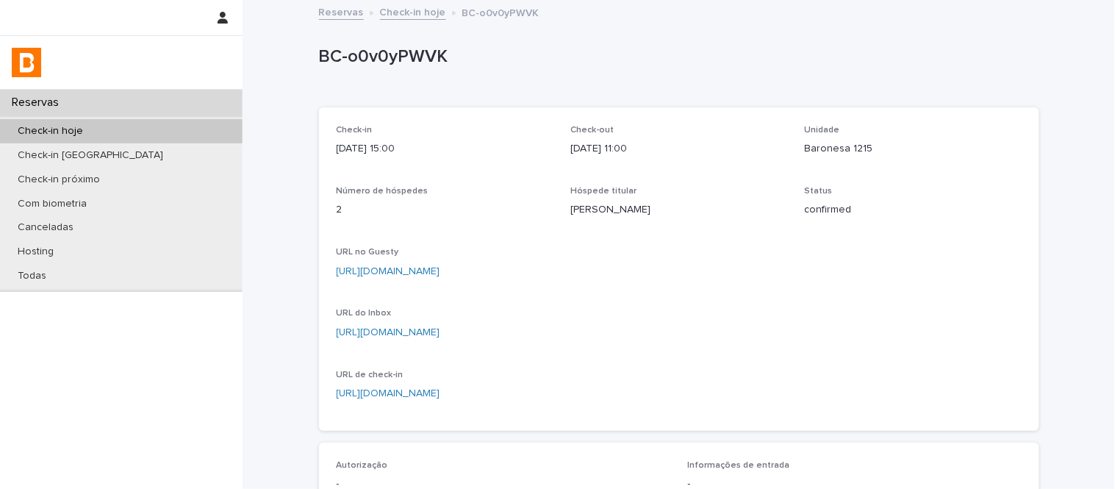
click at [561, 18] on div "Reservas Check-in hoje [GEOGRAPHIC_DATA]-o0v0yPWVK" at bounding box center [679, 13] width 735 height 21
click at [440, 267] on link "[URL][DOMAIN_NAME]" at bounding box center [389, 271] width 104 height 10
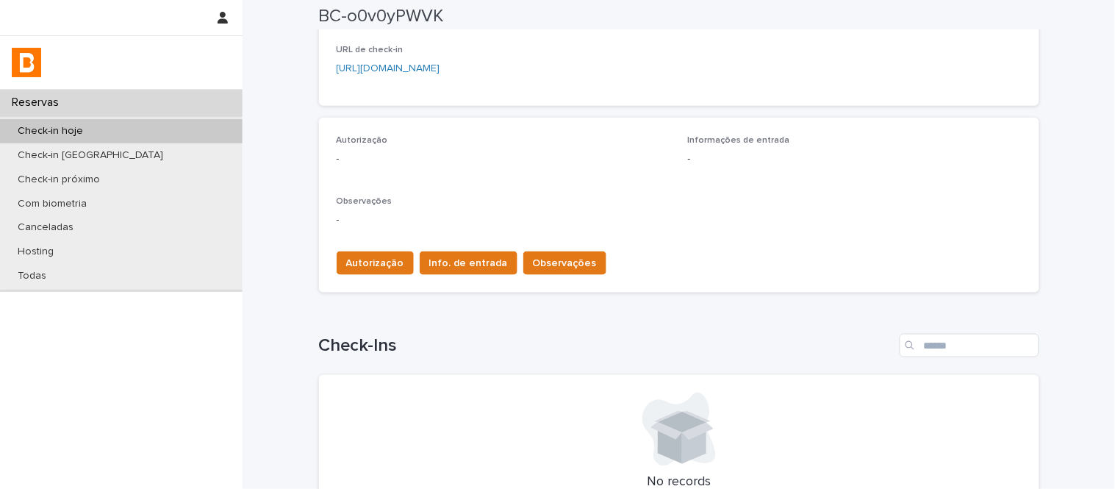
scroll to position [326, 0]
click at [543, 258] on span "Observações" at bounding box center [565, 261] width 64 height 15
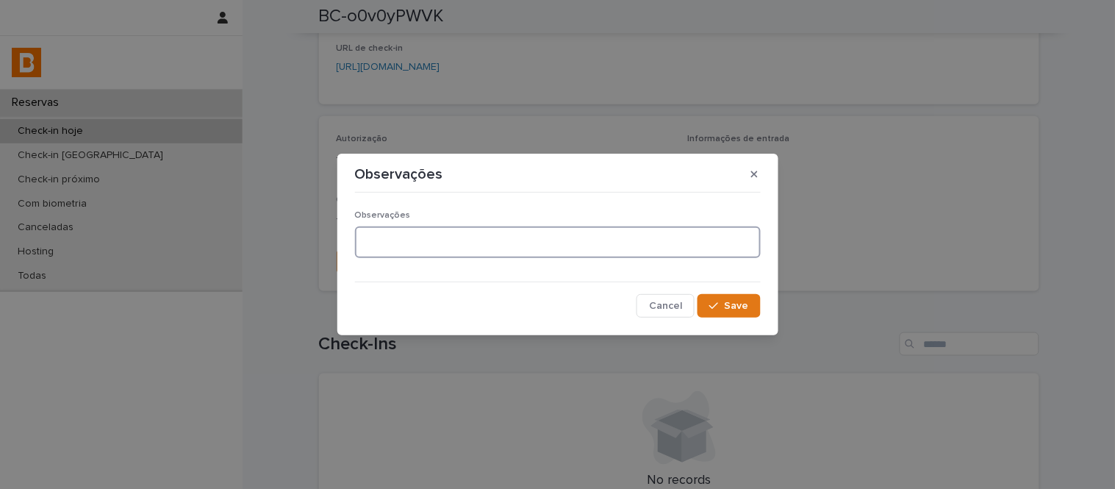
click at [402, 236] on textarea at bounding box center [558, 242] width 406 height 32
type textarea "**********"
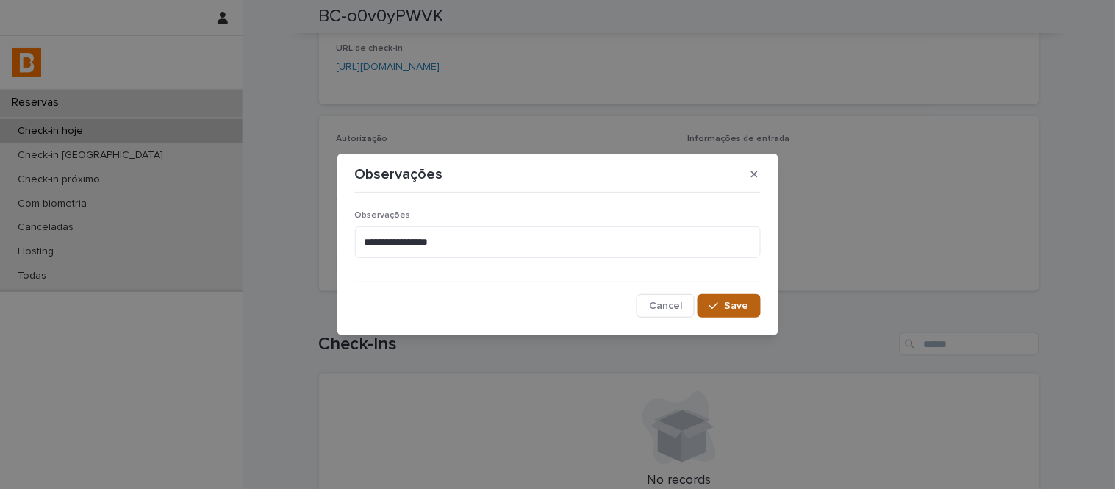
click at [732, 307] on span "Save" at bounding box center [737, 306] width 24 height 10
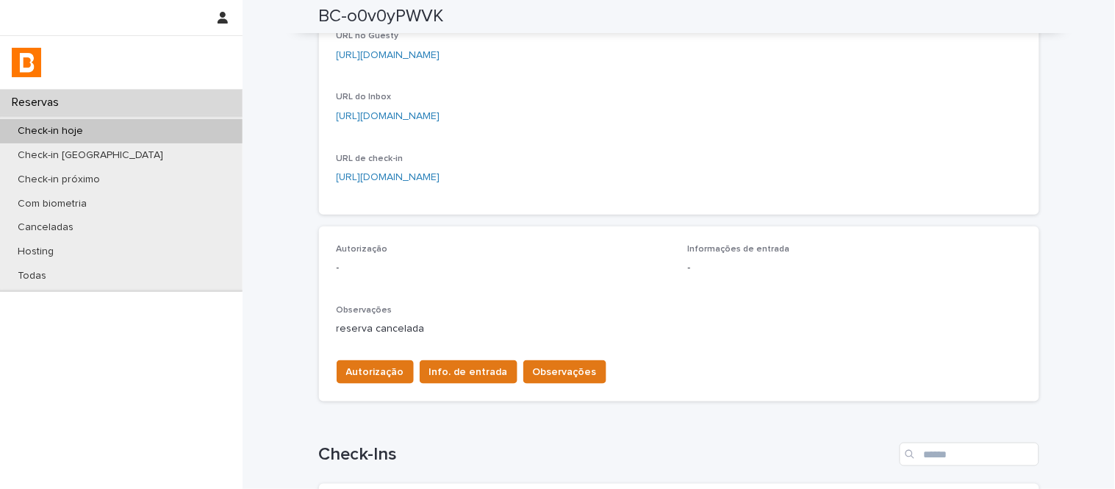
scroll to position [245, 0]
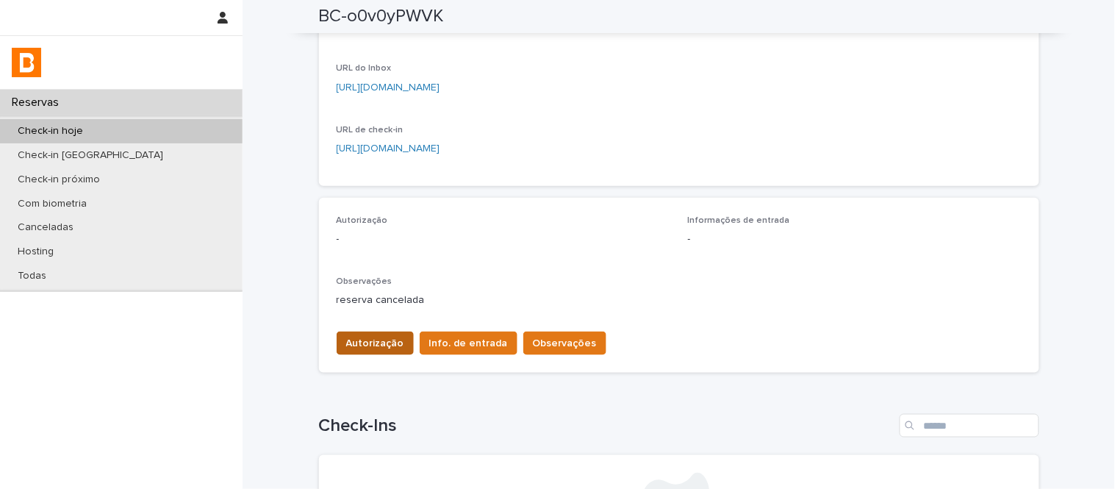
click at [376, 346] on span "Autorização" at bounding box center [375, 343] width 58 height 15
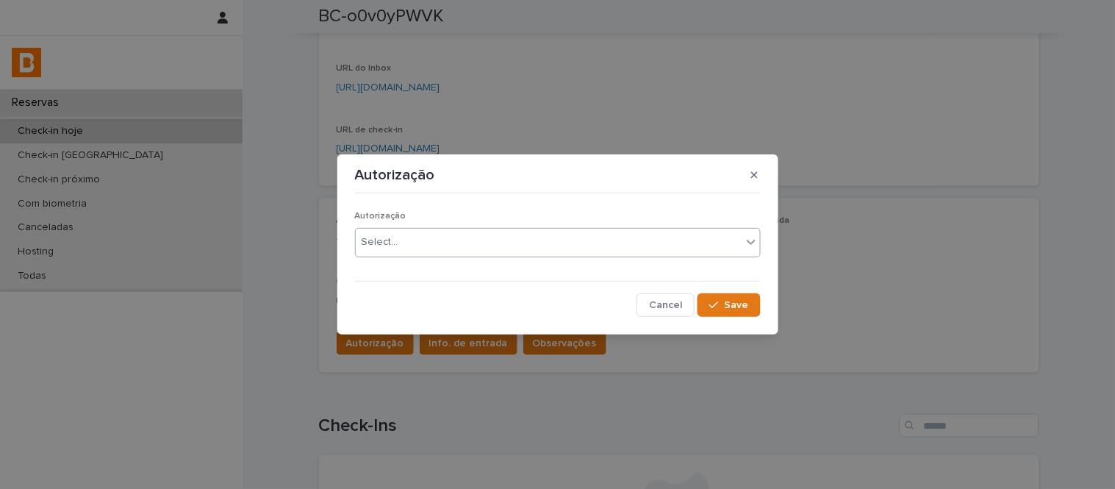
click at [401, 238] on div "Select..." at bounding box center [549, 242] width 386 height 24
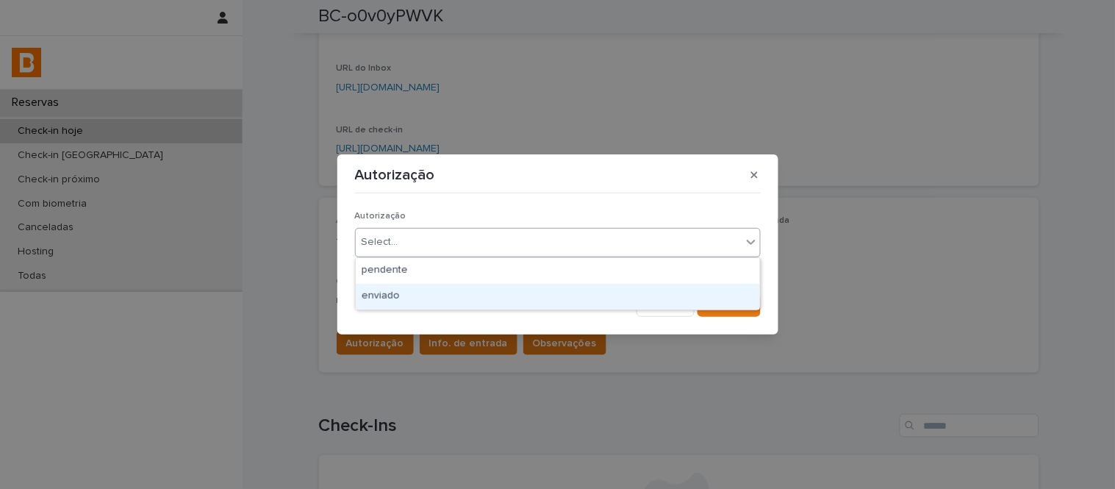
click at [429, 304] on div "enviado" at bounding box center [558, 297] width 404 height 26
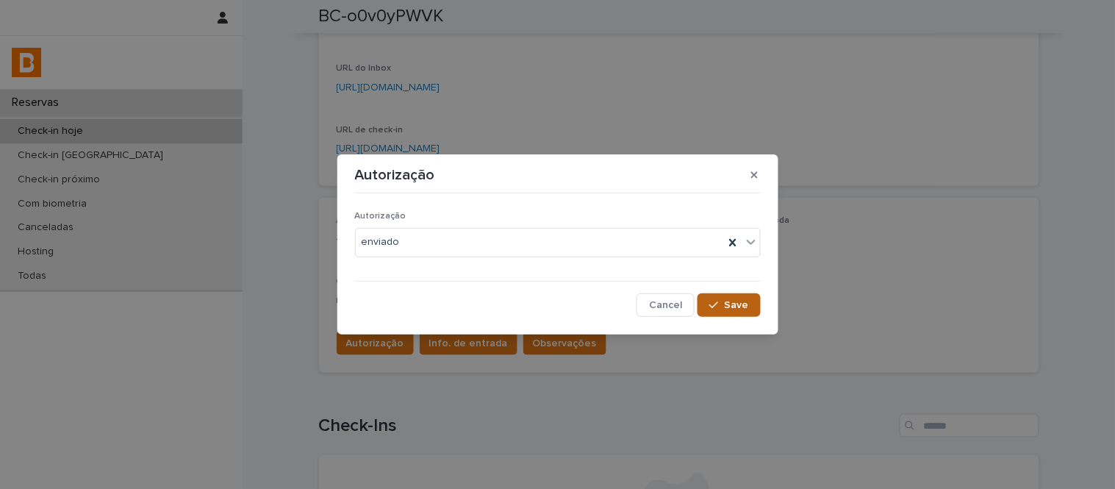
click at [740, 306] on span "Save" at bounding box center [737, 305] width 24 height 10
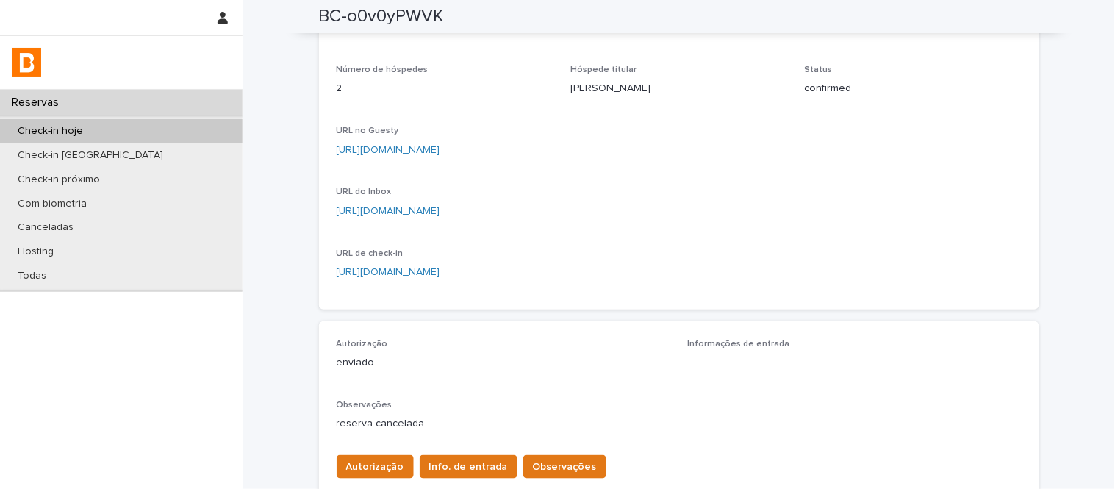
scroll to position [0, 0]
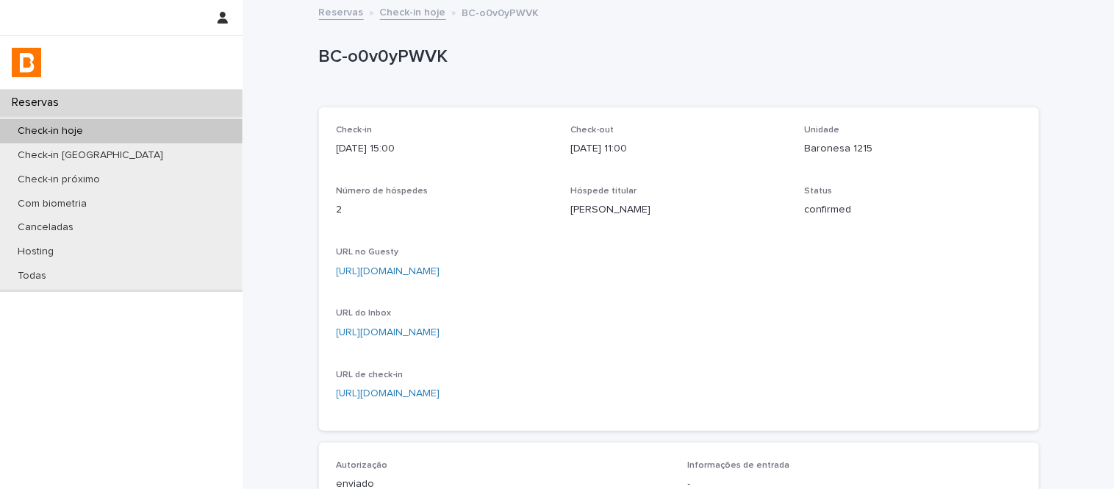
click at [402, 5] on link "Check-in hoje" at bounding box center [413, 11] width 66 height 17
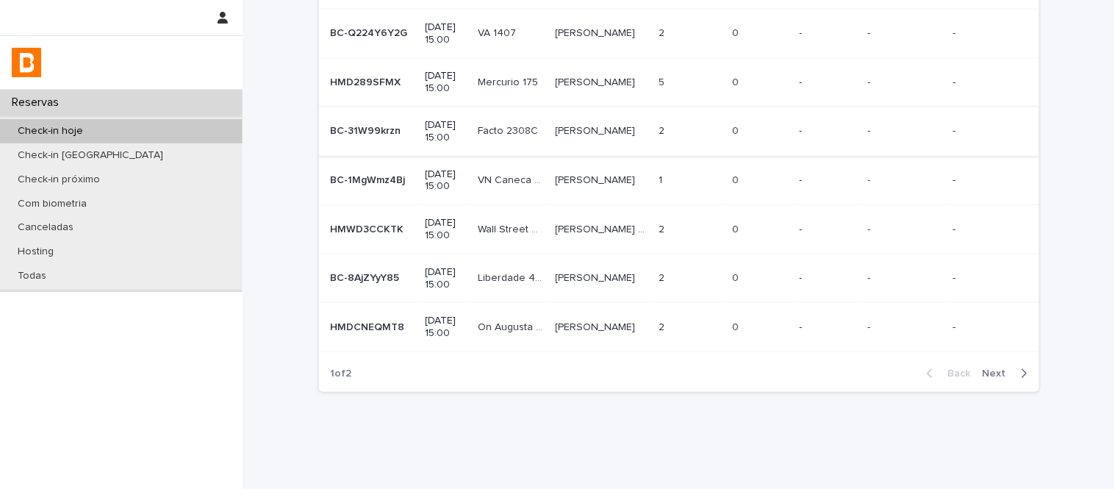
scroll to position [262, 0]
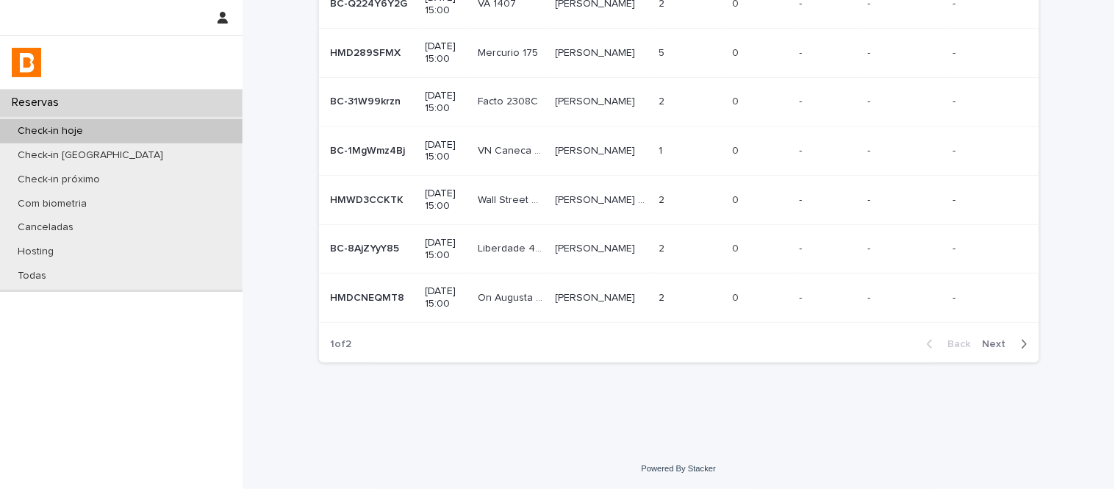
click at [1003, 347] on span "Next" at bounding box center [999, 344] width 32 height 10
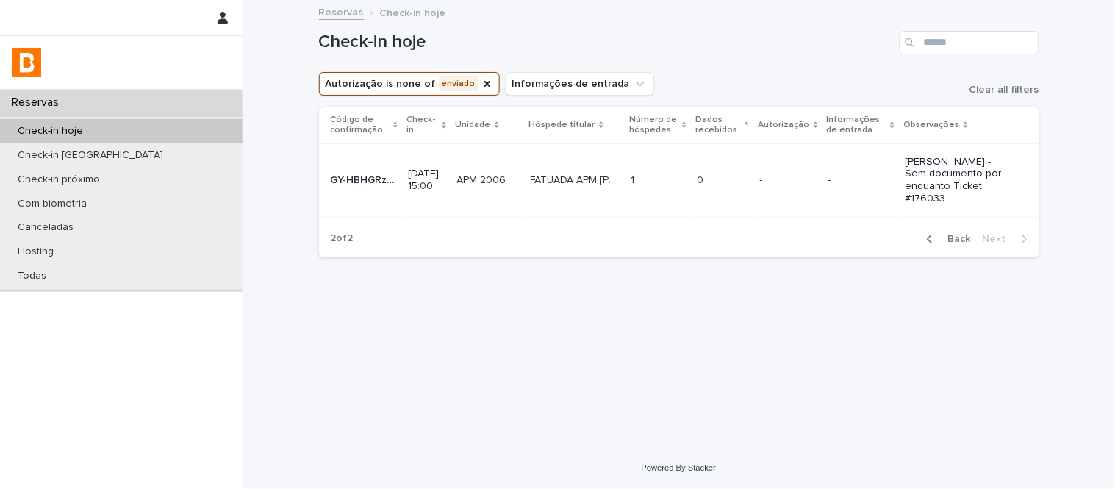
click at [950, 234] on span "Back" at bounding box center [955, 239] width 32 height 10
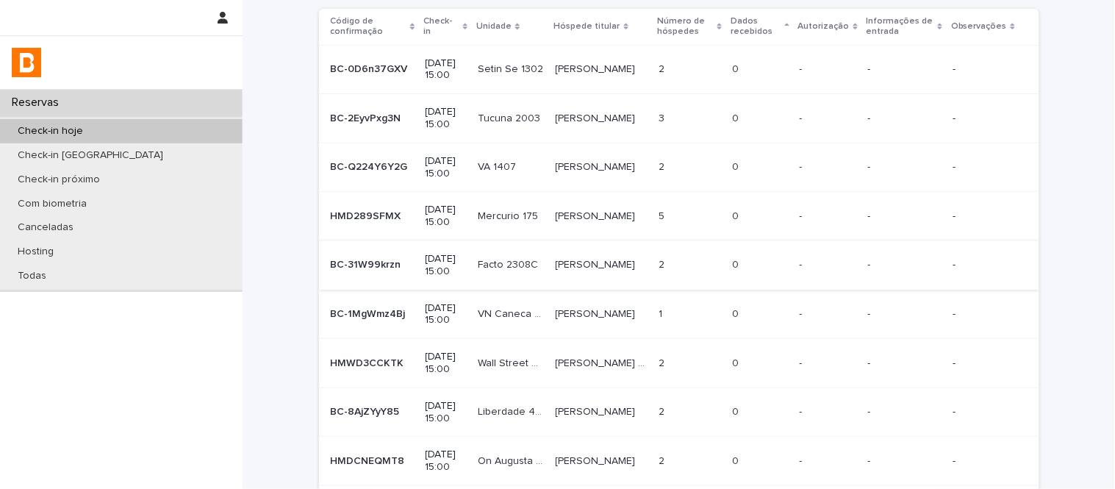
scroll to position [262, 0]
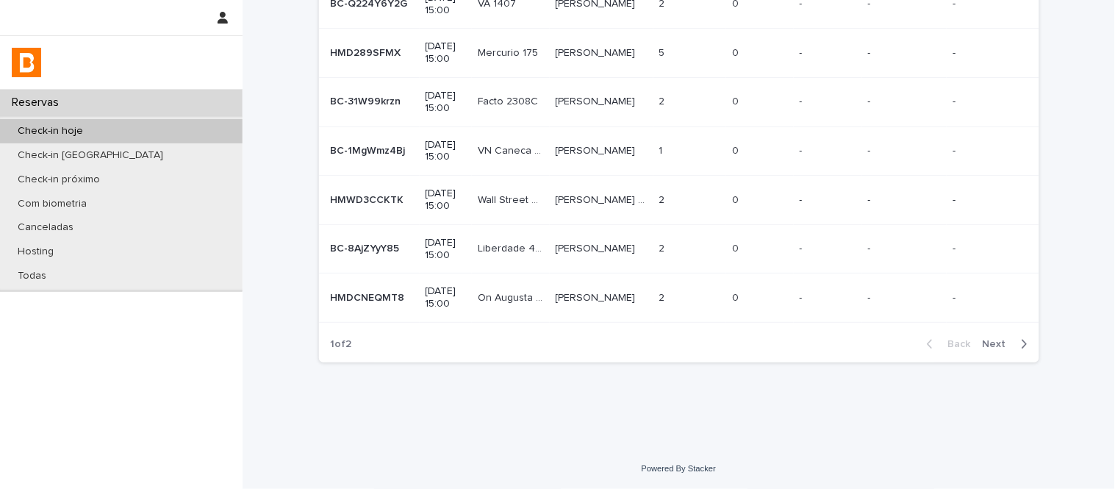
click at [574, 207] on div "[PERSON_NAME] E F Dias [PERSON_NAME] E F [PERSON_NAME]" at bounding box center [602, 200] width 92 height 24
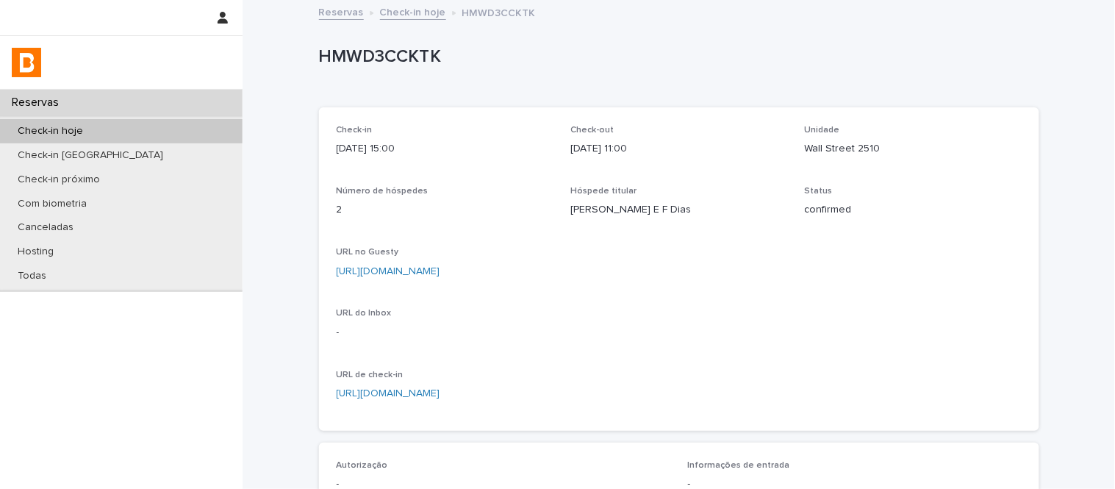
click at [401, 59] on p "HMWD3CCKTK" at bounding box center [676, 56] width 715 height 21
copy p "HMWD3CCKTK"
click at [384, 15] on link "Check-in hoje" at bounding box center [413, 11] width 66 height 17
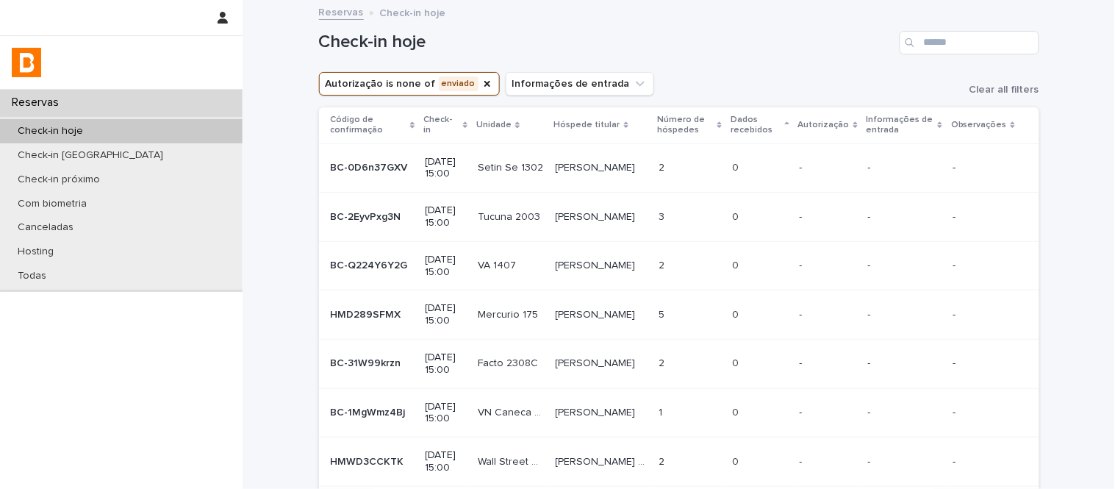
click at [554, 230] on td "[PERSON_NAME]" at bounding box center [602, 217] width 104 height 49
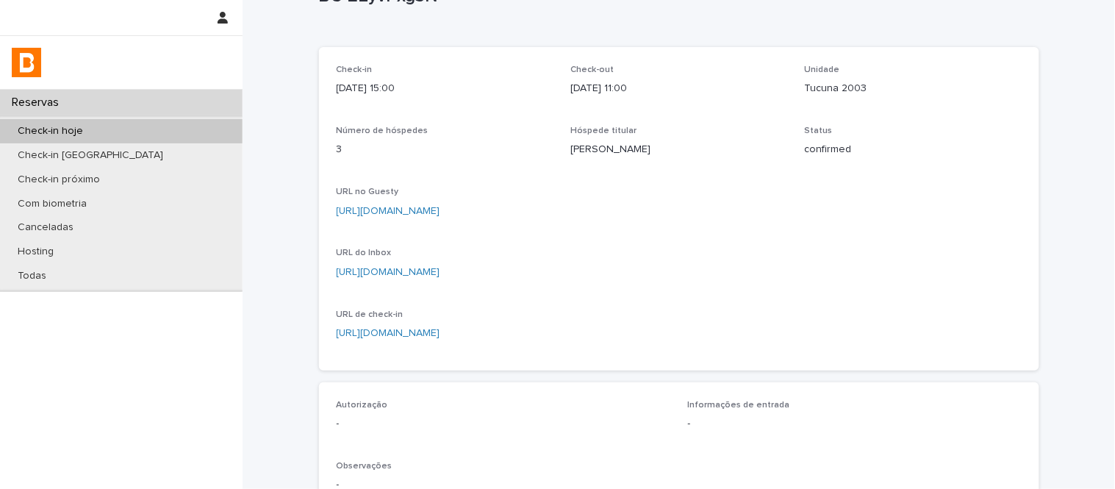
scroll to position [245, 0]
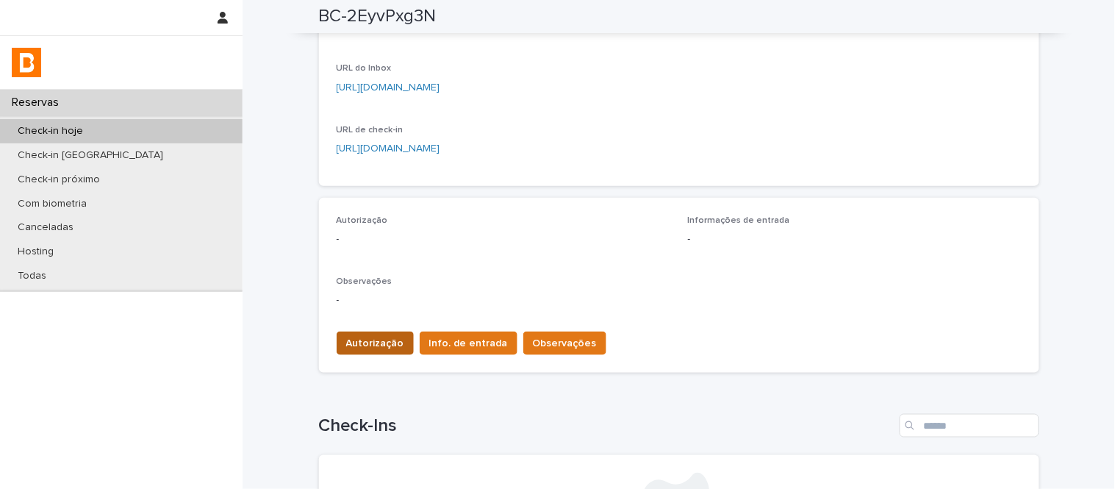
click at [385, 344] on span "Autorização" at bounding box center [375, 343] width 58 height 15
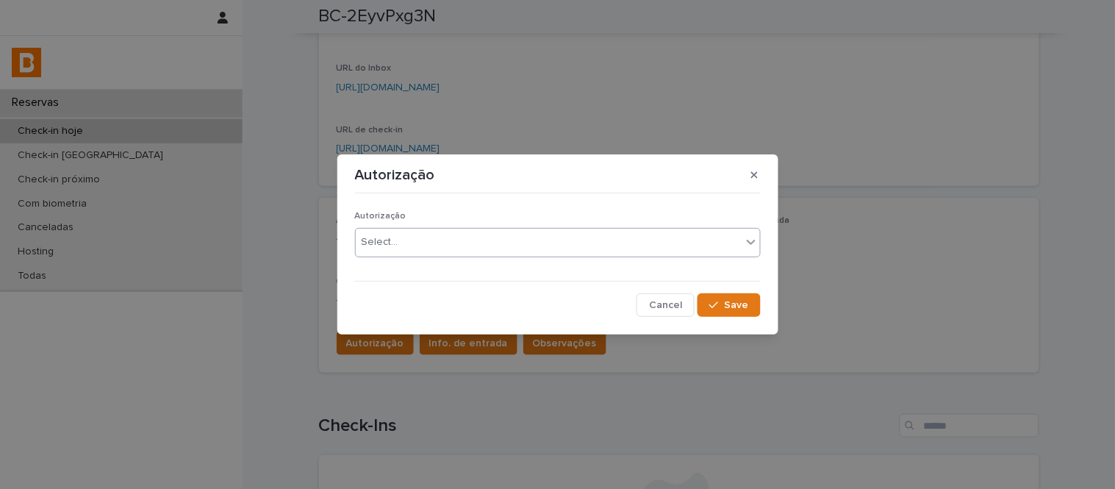
drag, startPoint x: 415, startPoint y: 238, endPoint x: 422, endPoint y: 254, distance: 17.1
click at [415, 239] on div "Select..." at bounding box center [549, 242] width 386 height 24
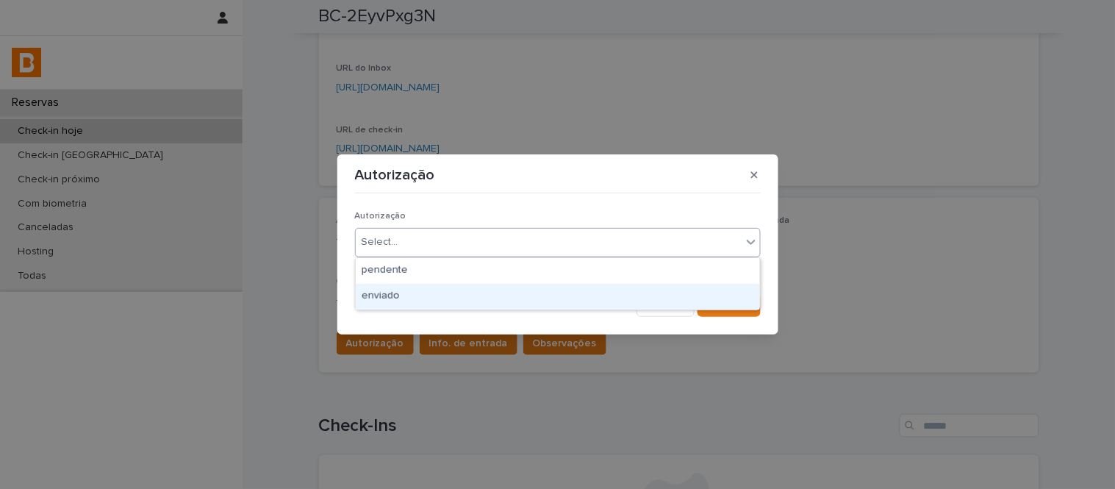
click at [436, 290] on div "enviado" at bounding box center [558, 297] width 404 height 26
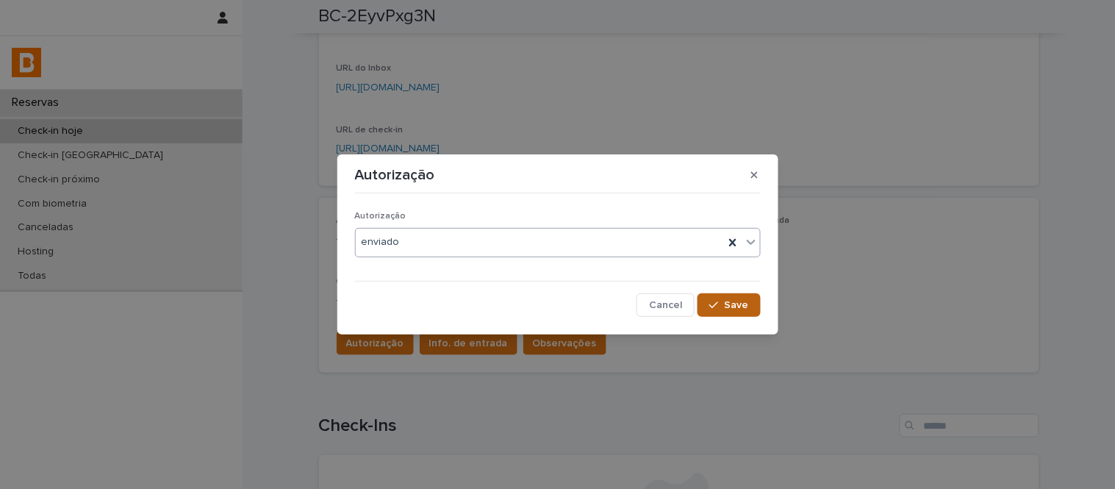
click at [710, 306] on button "Save" at bounding box center [729, 305] width 62 height 24
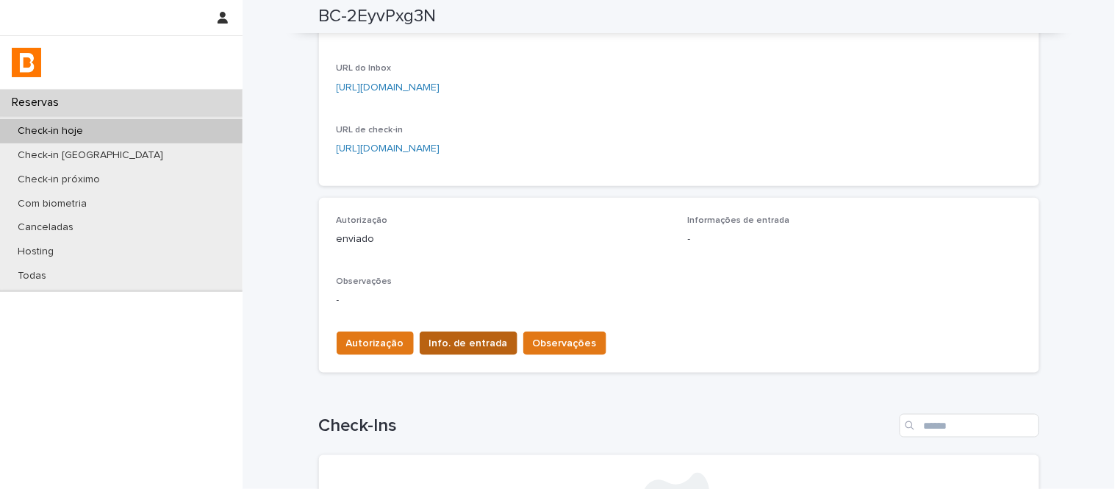
click at [473, 343] on span "Info. de entrada" at bounding box center [468, 343] width 79 height 15
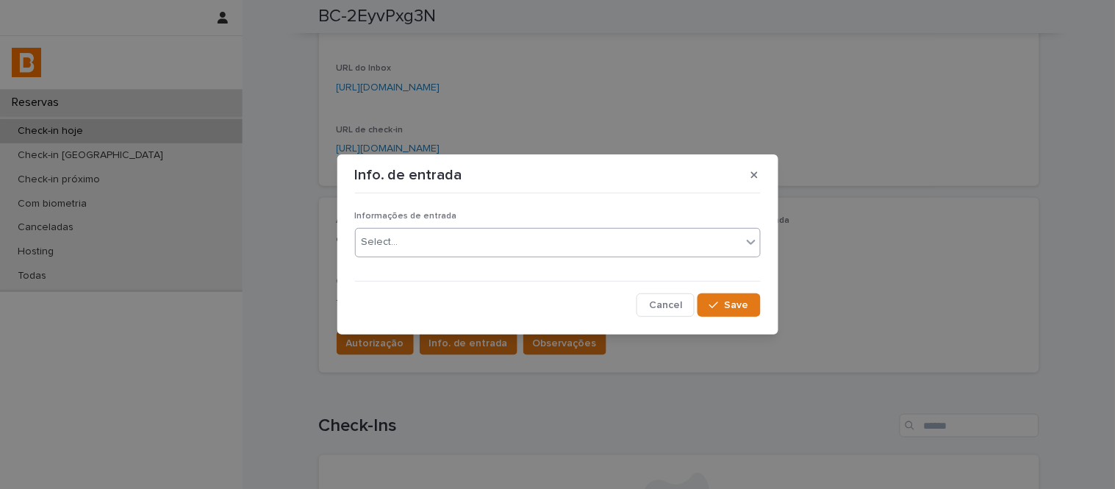
click at [472, 229] on div "Select..." at bounding box center [558, 242] width 406 height 29
click at [716, 296] on button "Save" at bounding box center [729, 305] width 62 height 24
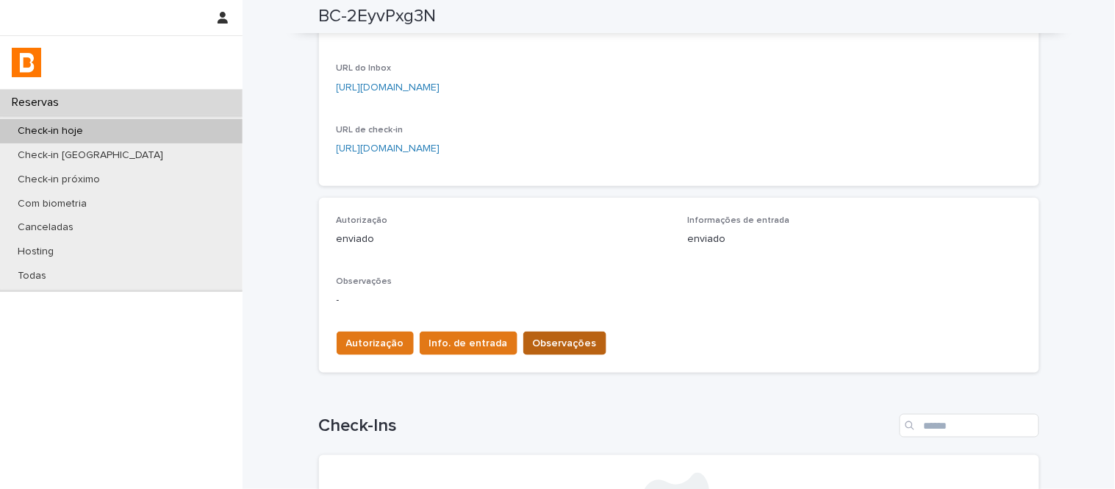
click at [538, 343] on span "Observações" at bounding box center [565, 343] width 64 height 15
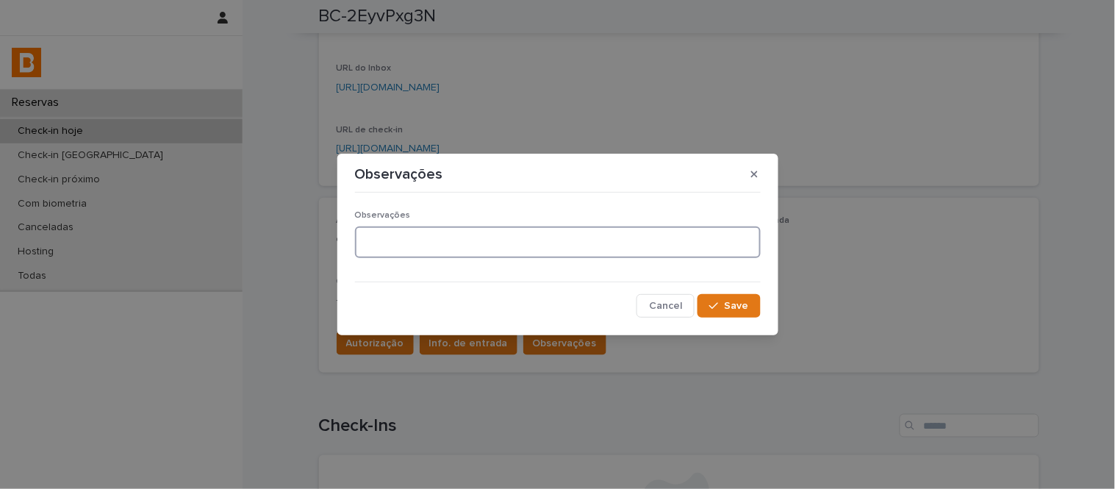
click at [512, 246] on textarea at bounding box center [558, 242] width 406 height 32
type textarea "**********"
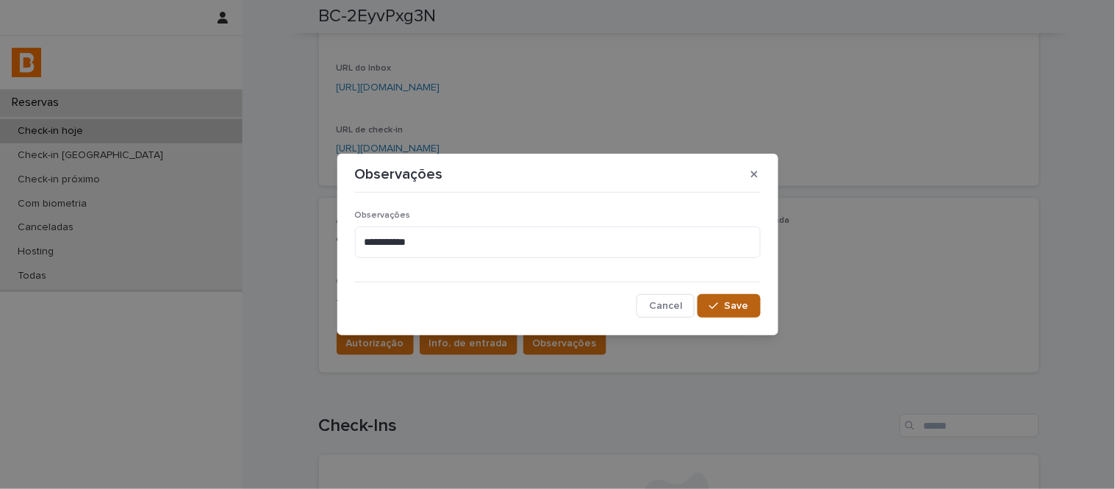
click at [735, 296] on button "Save" at bounding box center [729, 306] width 62 height 24
